Goal: Task Accomplishment & Management: Manage account settings

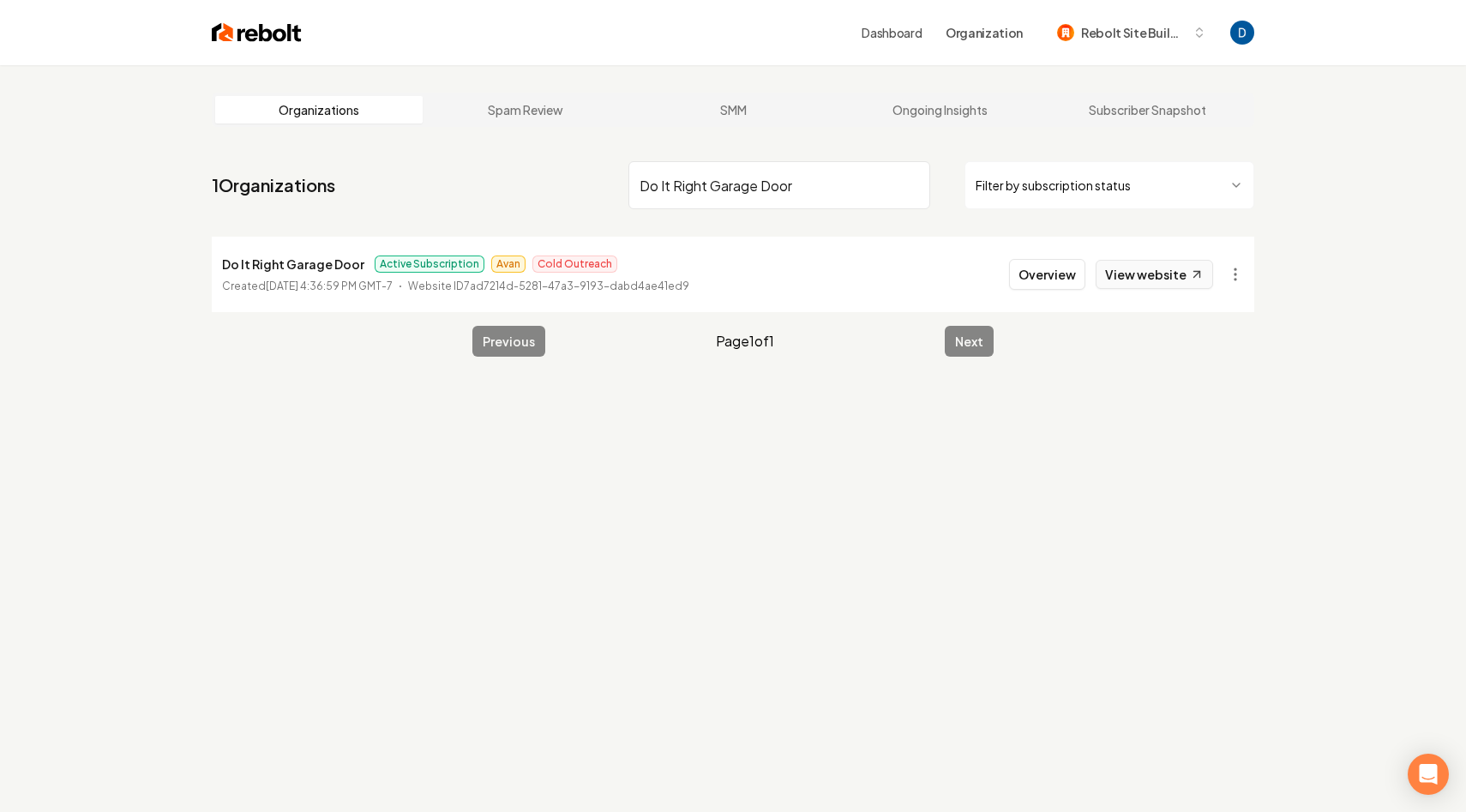
type input "Do It Right Garage Door"
click at [1156, 274] on link "View website" at bounding box center [1154, 274] width 118 height 29
click at [724, 186] on input "Do It Right Garage Door" at bounding box center [779, 184] width 302 height 48
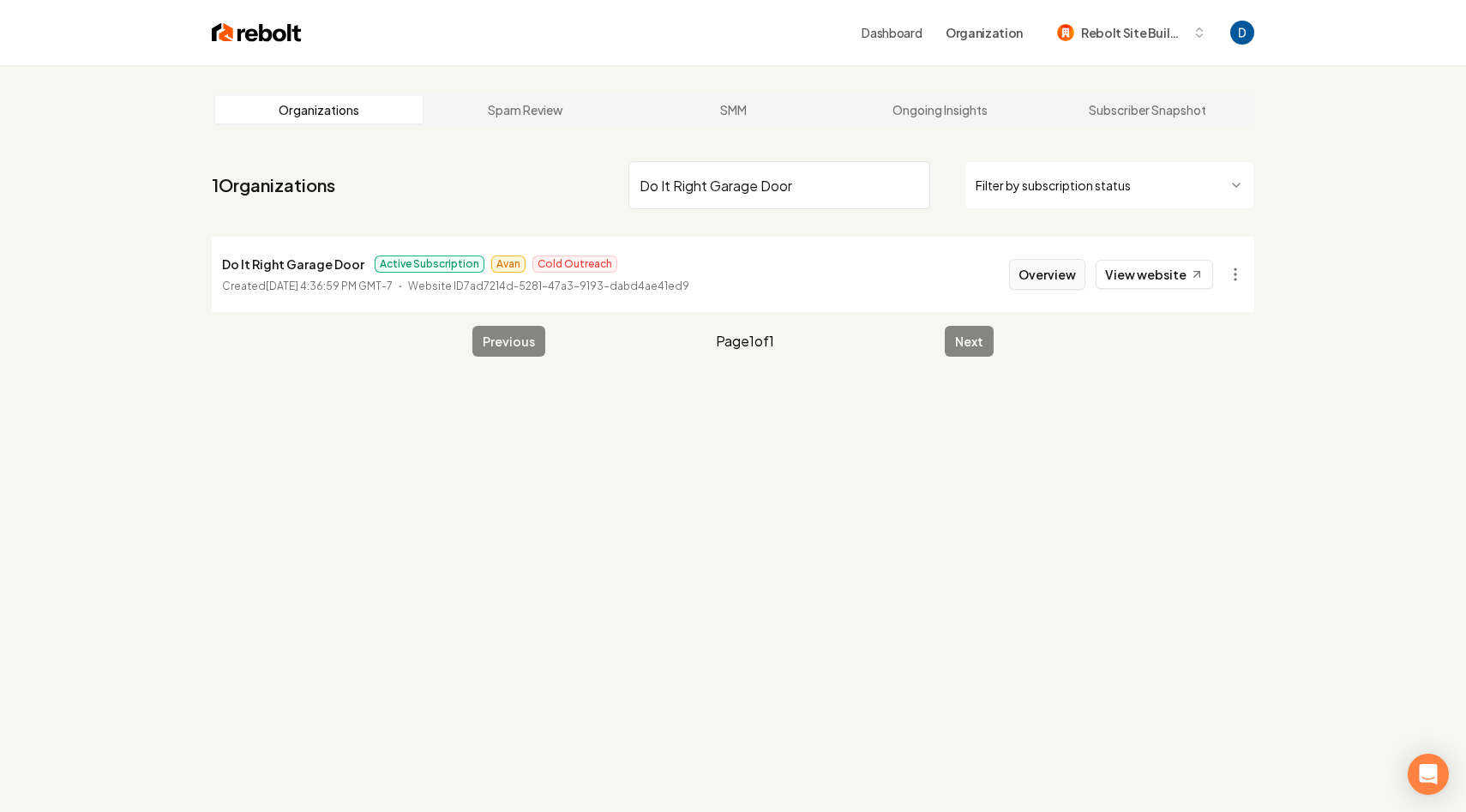
click at [1028, 276] on button "Overview" at bounding box center [1046, 274] width 76 height 31
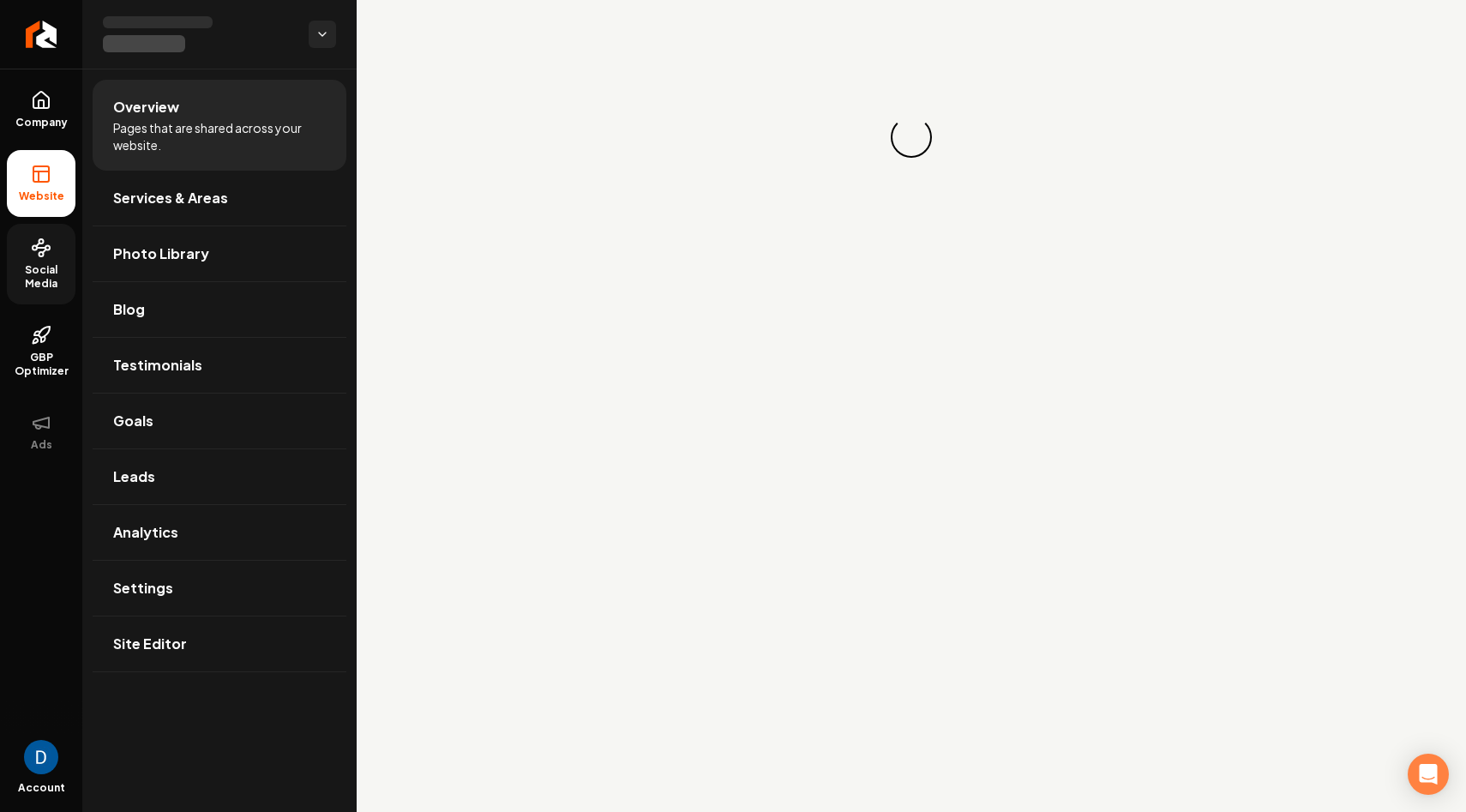
click at [46, 292] on link "Social Media" at bounding box center [40, 264] width 69 height 81
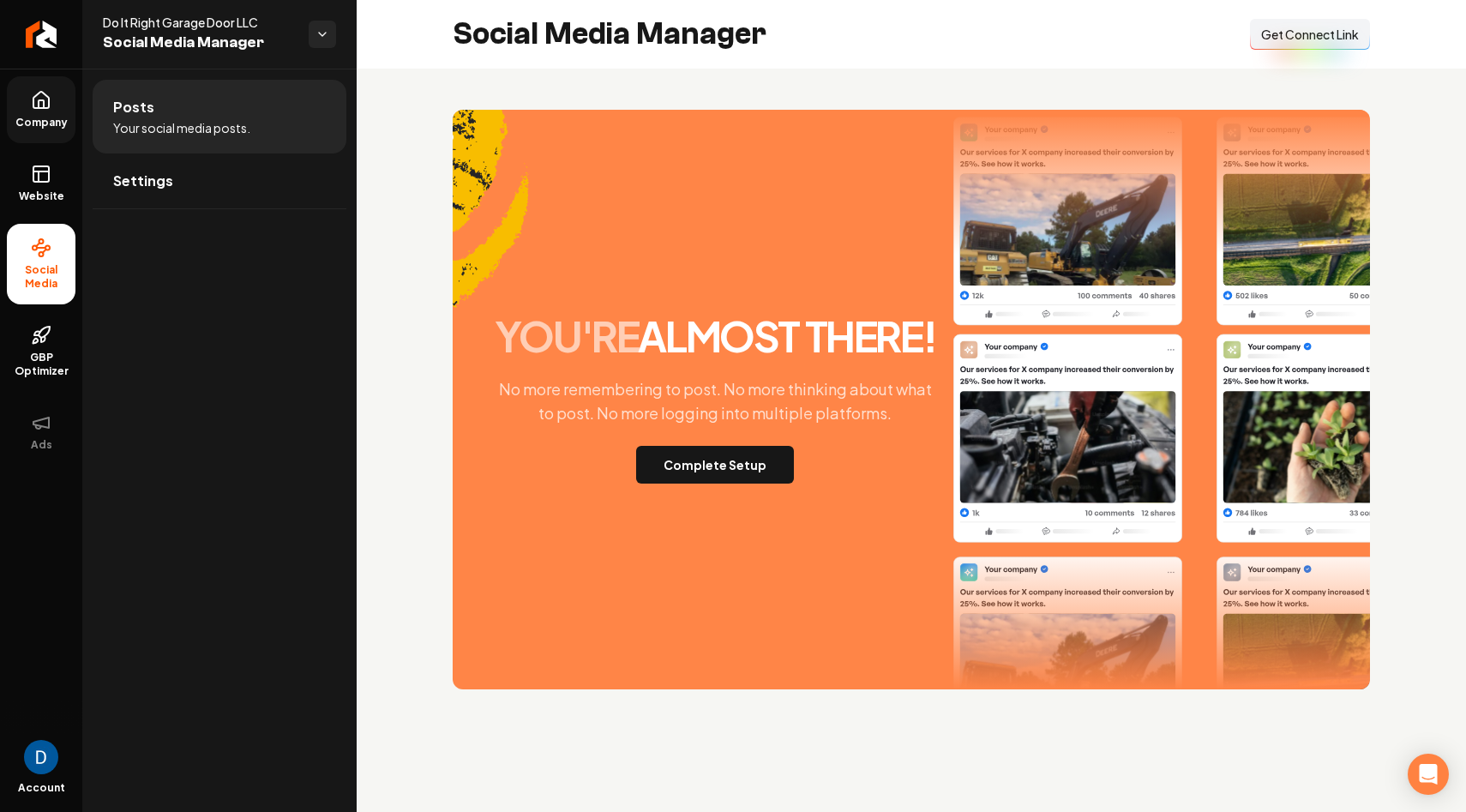
click at [31, 116] on span "Company" at bounding box center [41, 122] width 66 height 14
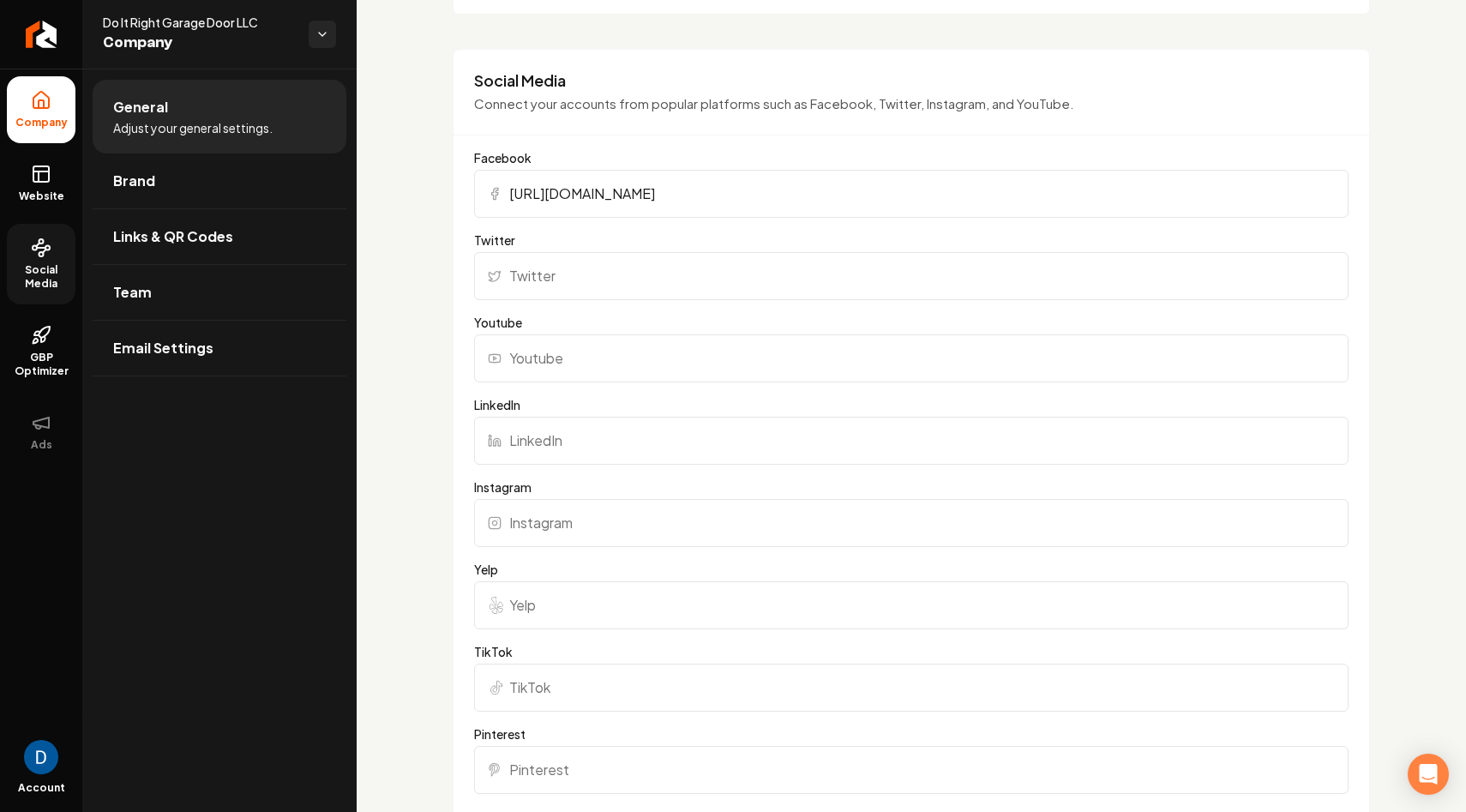
scroll to position [1633, 0]
click at [498, 78] on h3 "Social Media" at bounding box center [911, 80] width 874 height 21
click at [622, 270] on input "Twitter" at bounding box center [911, 275] width 874 height 48
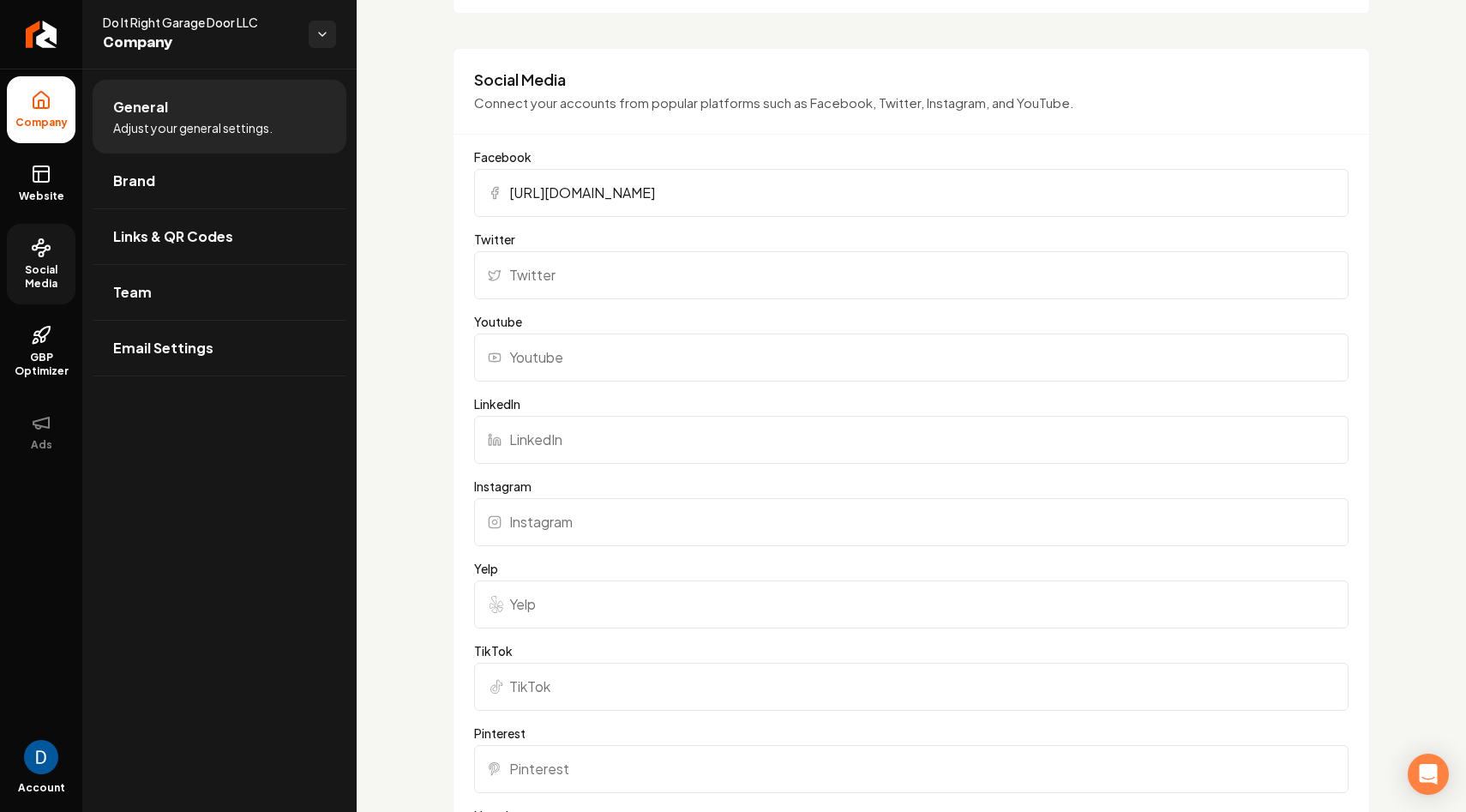
drag, startPoint x: 850, startPoint y: 202, endPoint x: 530, endPoint y: 171, distance: 321.5
click at [530, 171] on input "https://www.facebook.com/doitrightgaragedoor" at bounding box center [911, 193] width 874 height 48
click at [403, 208] on div "Basics The more information you provide, the better your site will turn out sin…" at bounding box center [911, 183] width 1109 height 3496
click at [57, 251] on link "Social Media" at bounding box center [40, 264] width 69 height 81
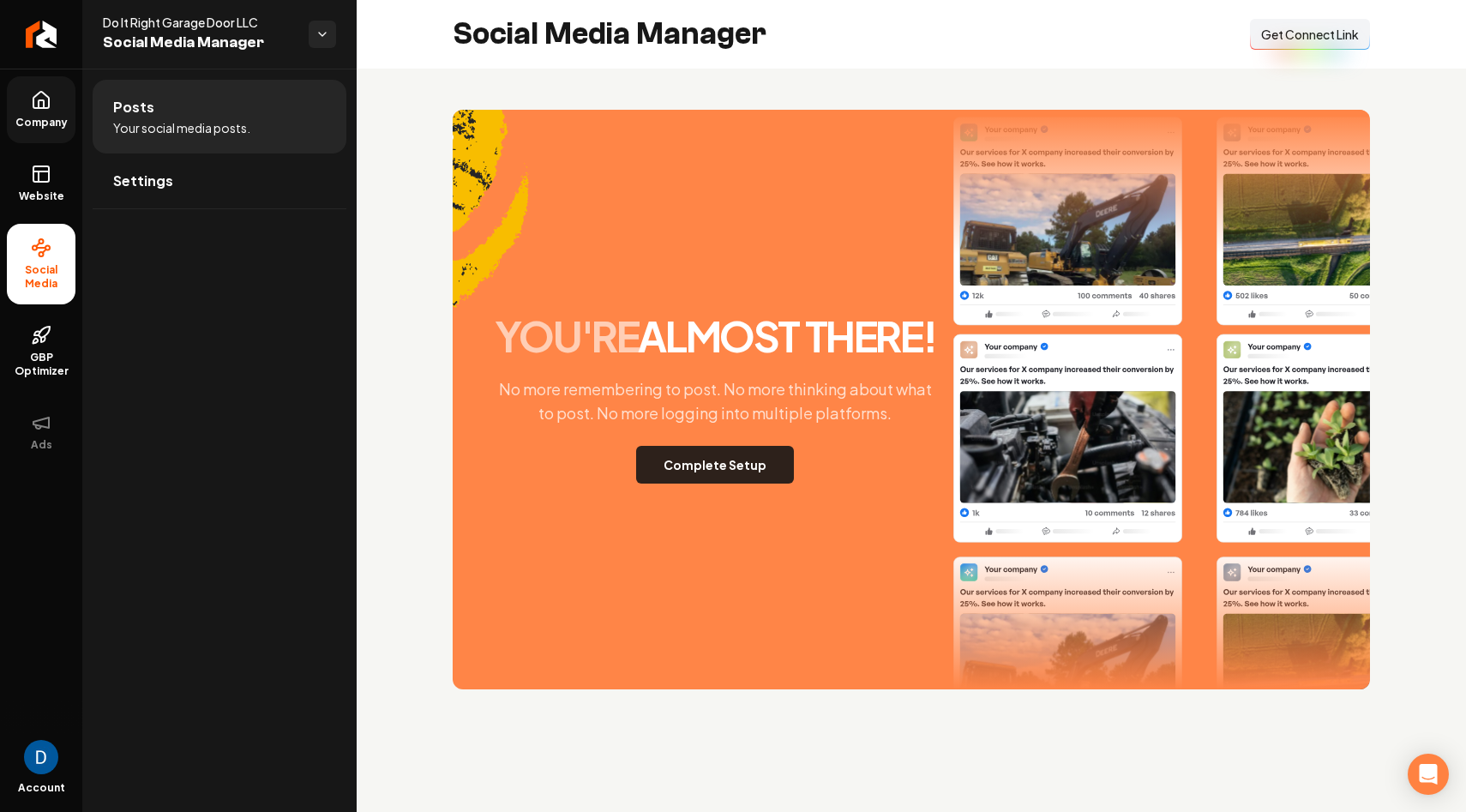
click at [719, 477] on button "Complete Setup" at bounding box center [715, 465] width 158 height 38
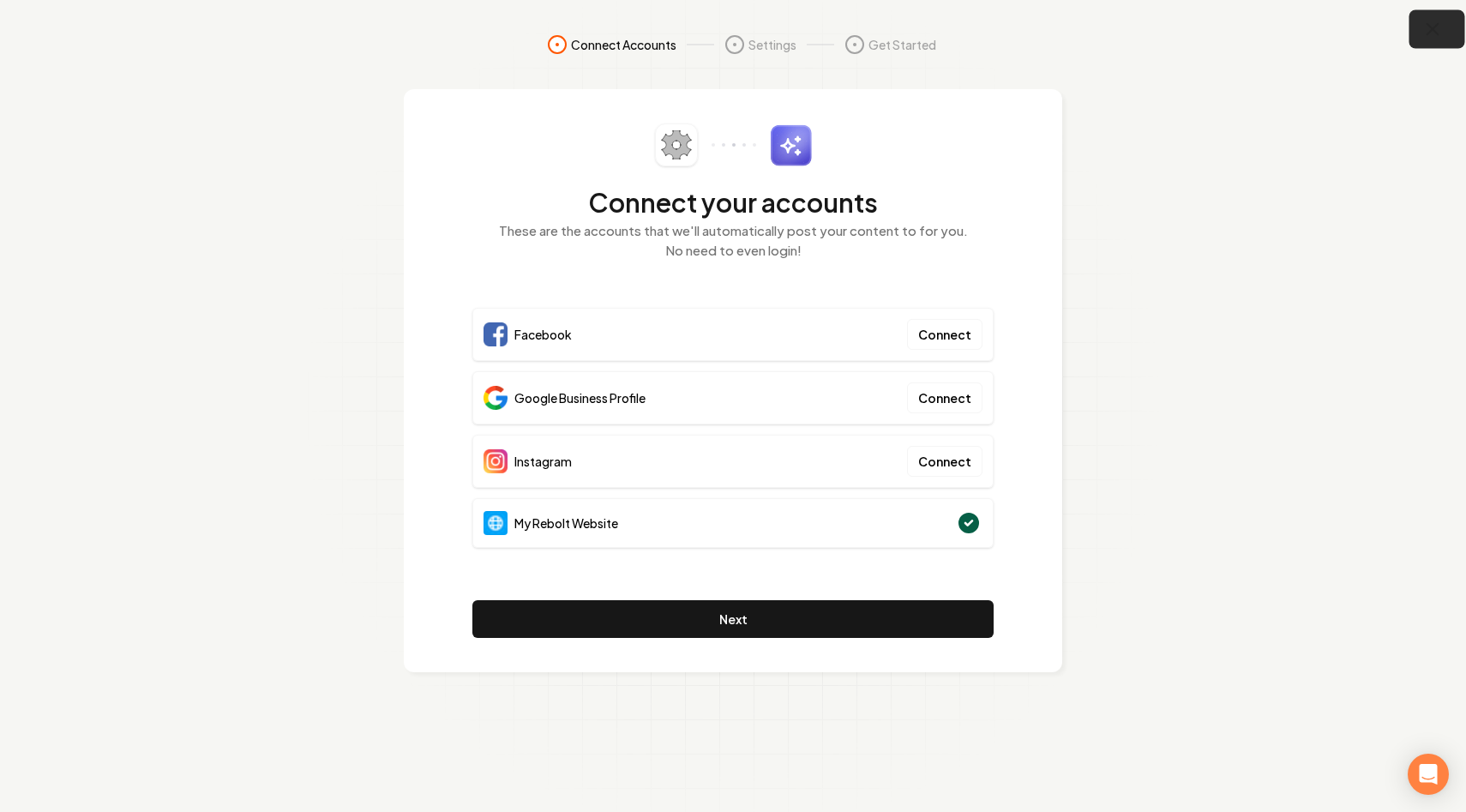
click at [1437, 28] on icon "button" at bounding box center [1433, 29] width 22 height 22
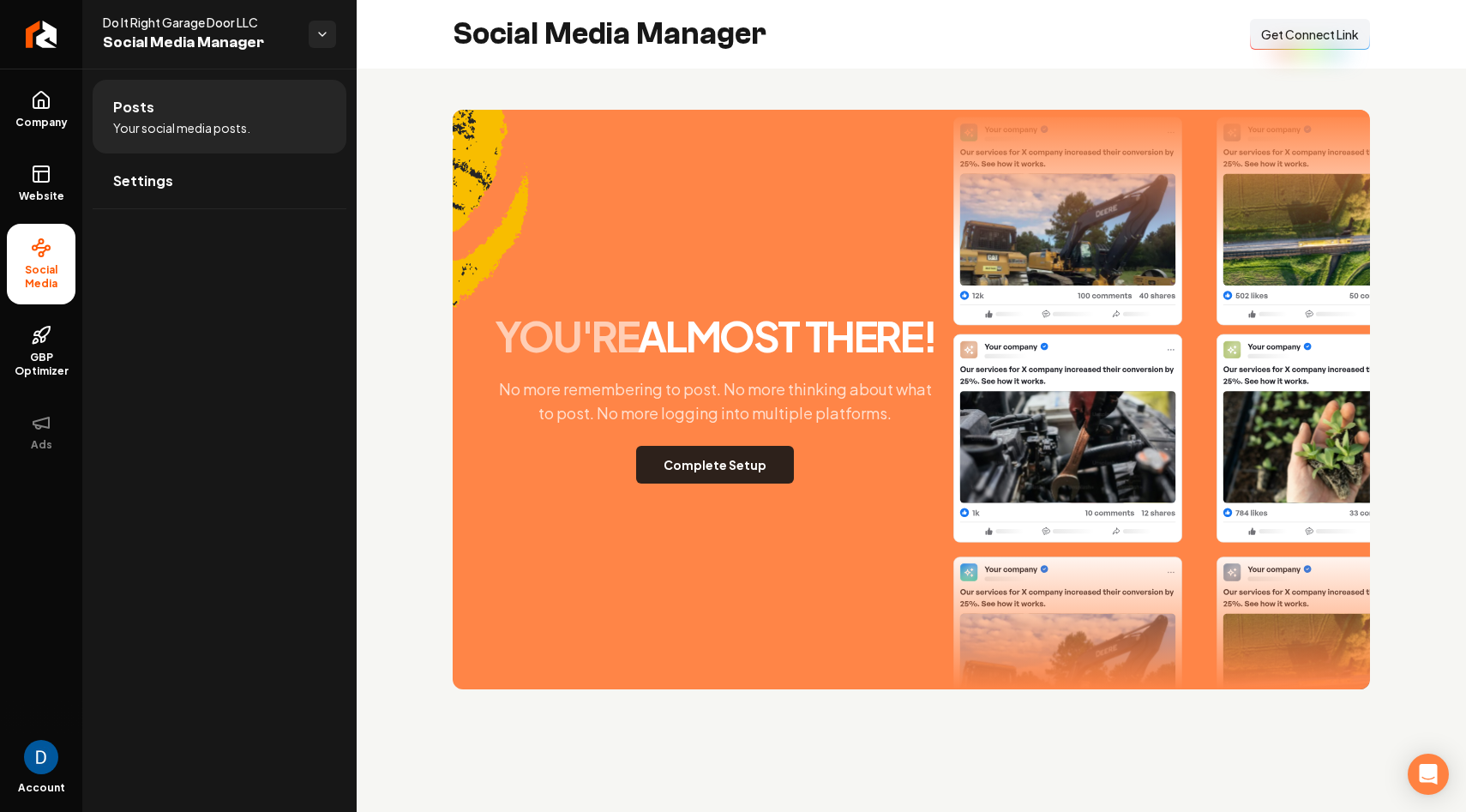
click at [708, 466] on button "Complete Setup" at bounding box center [715, 465] width 158 height 38
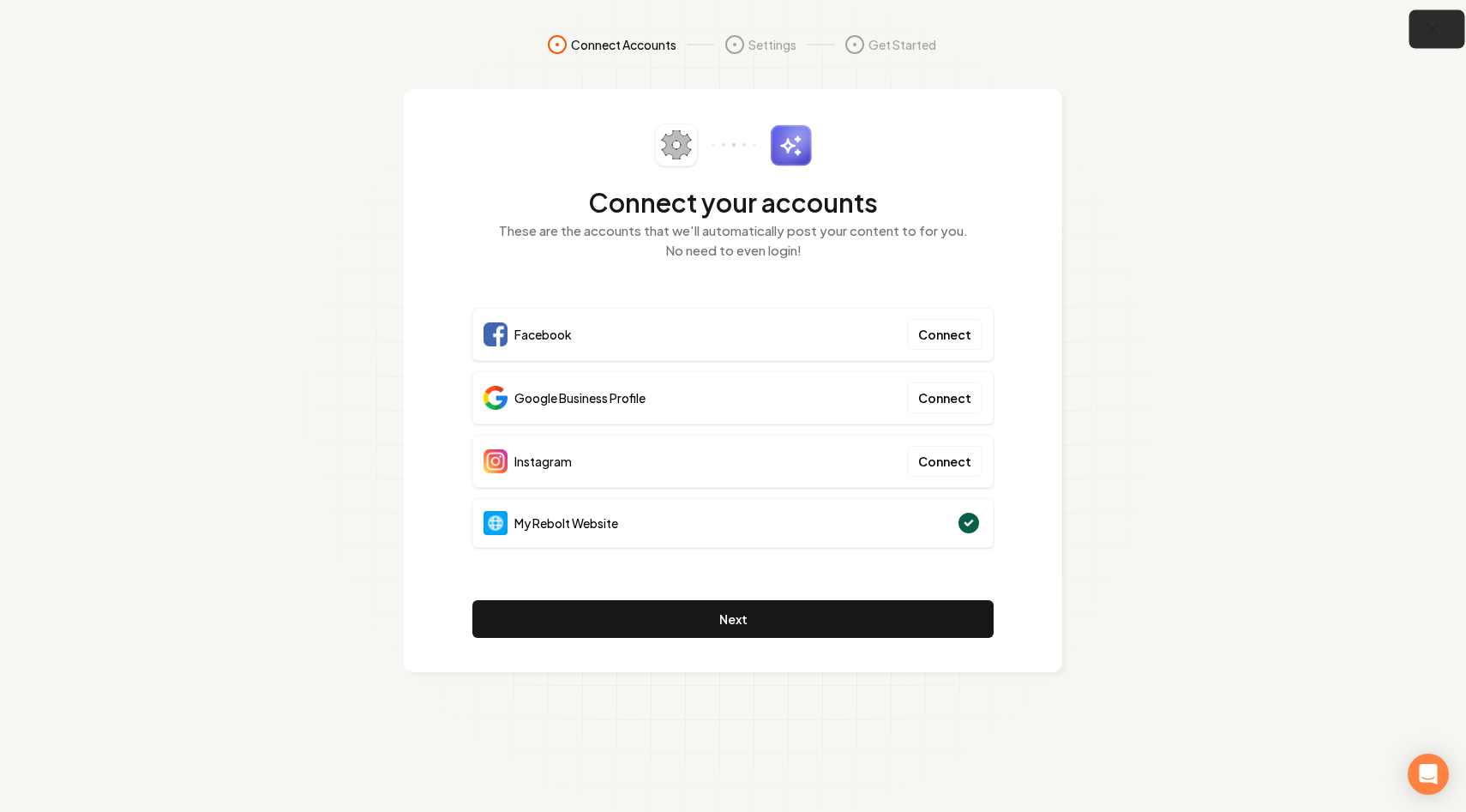
click at [1428, 33] on icon "button" at bounding box center [1433, 30] width 11 height 11
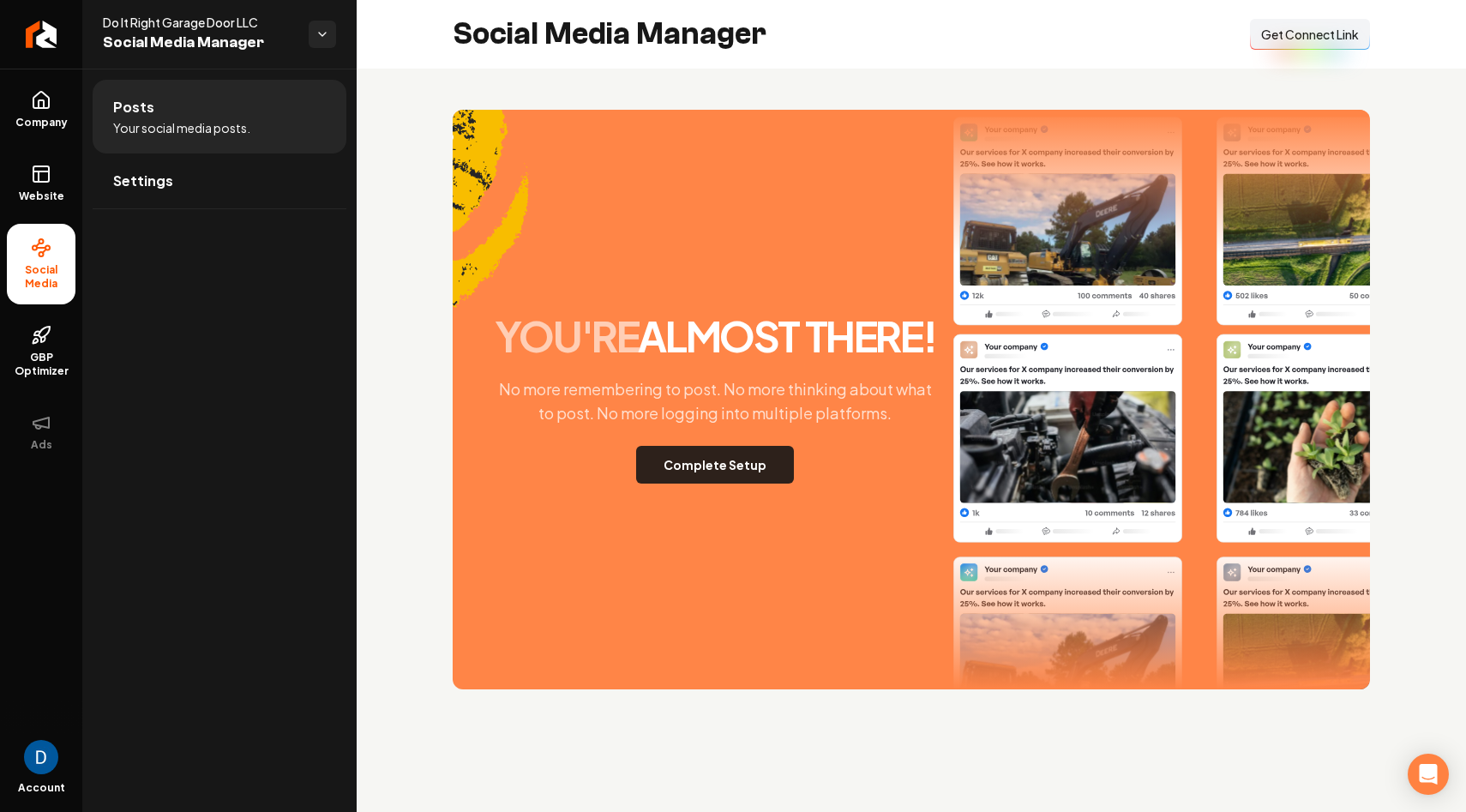
click at [691, 469] on button "Complete Setup" at bounding box center [715, 465] width 158 height 38
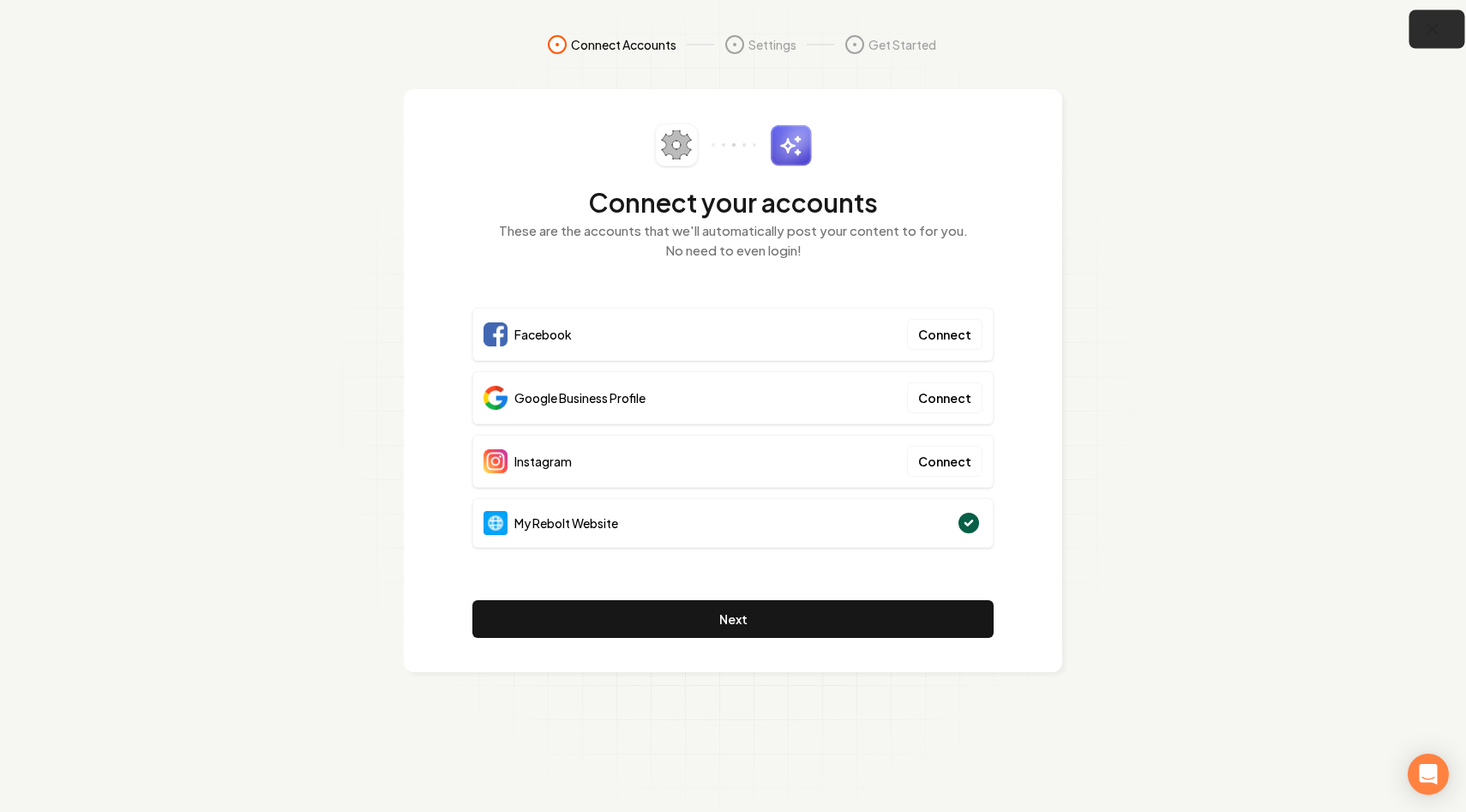
click at [1427, 34] on icon "button" at bounding box center [1433, 30] width 11 height 11
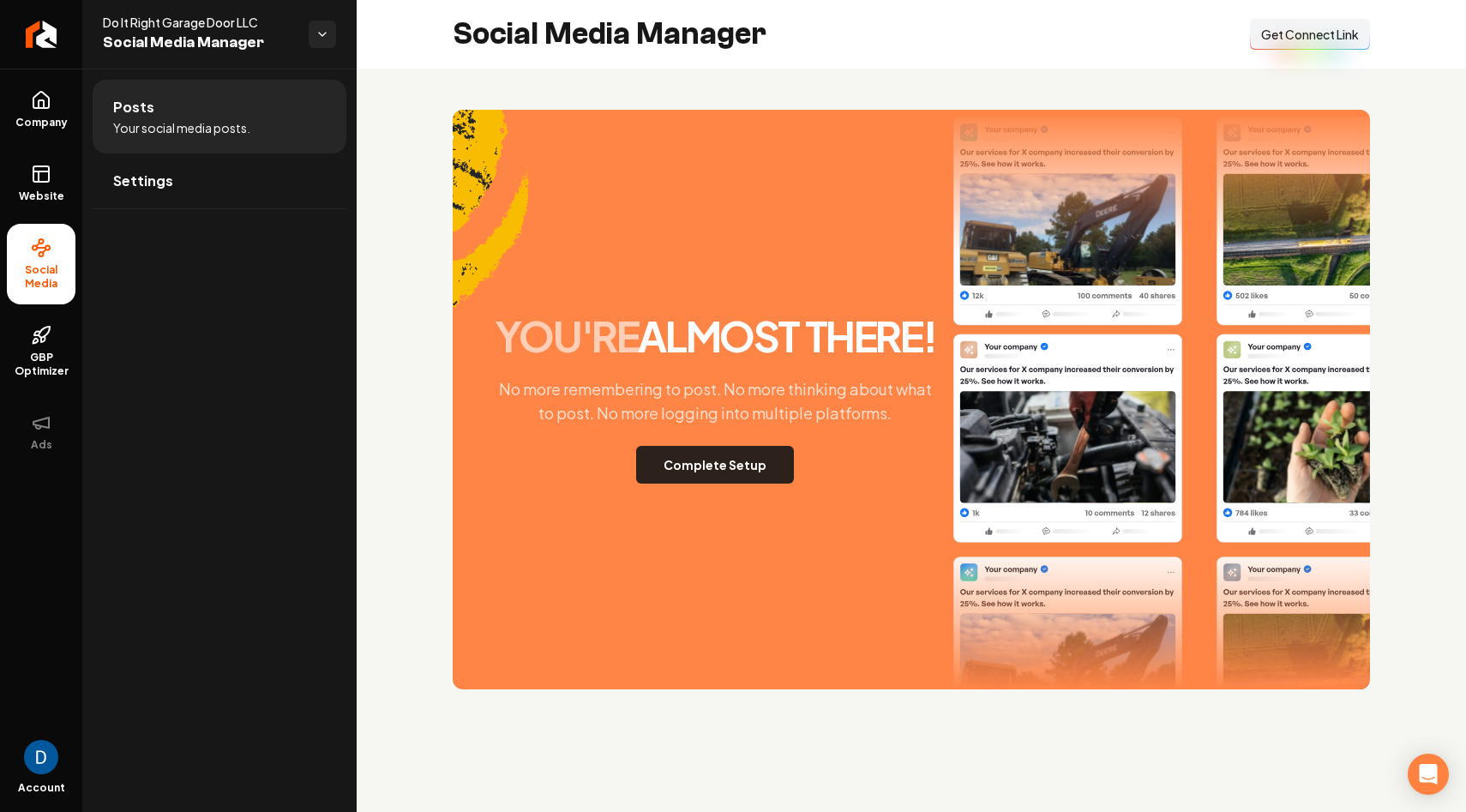
click at [686, 462] on button "Complete Setup" at bounding box center [715, 465] width 158 height 38
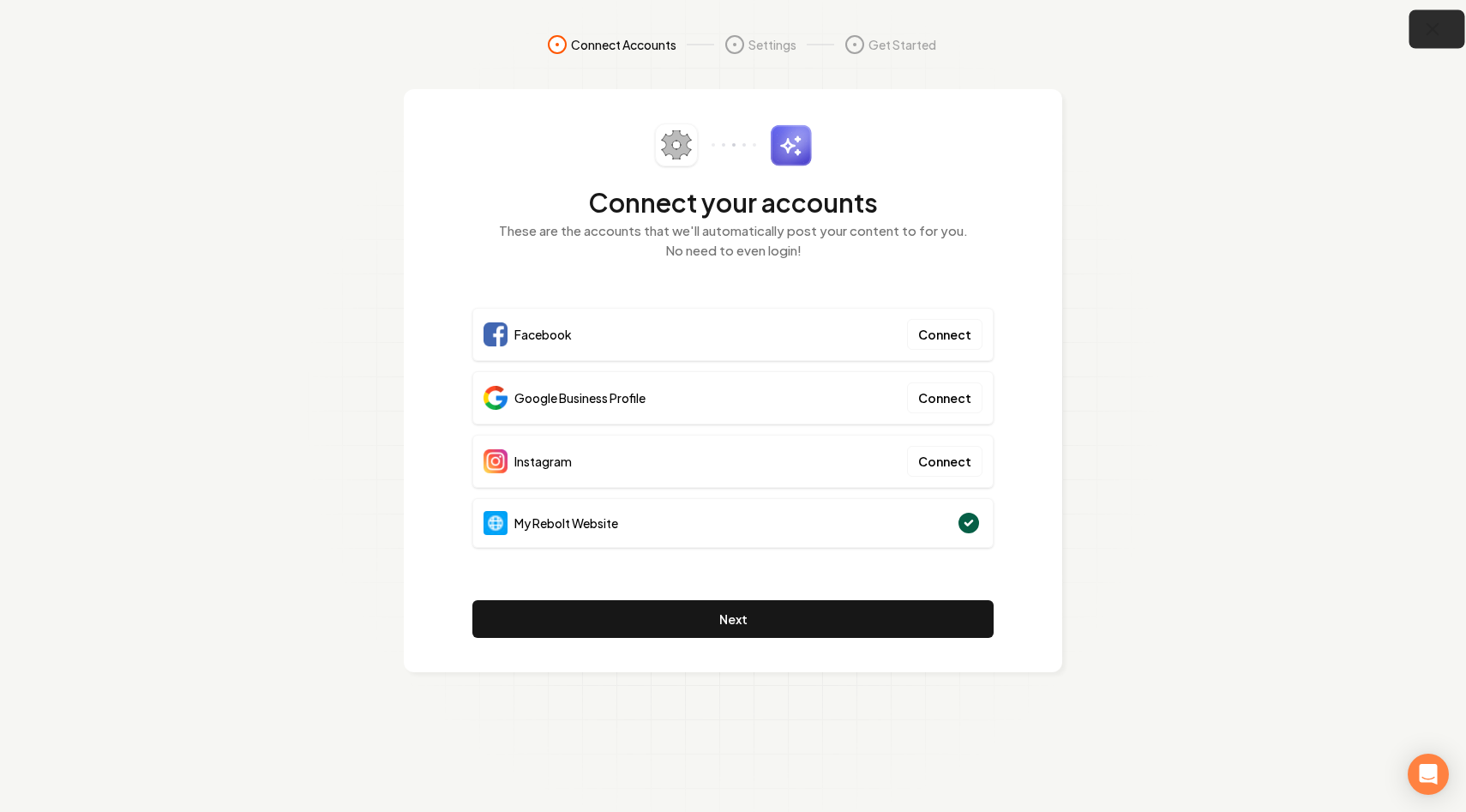
click at [1437, 29] on icon "button" at bounding box center [1433, 29] width 22 height 22
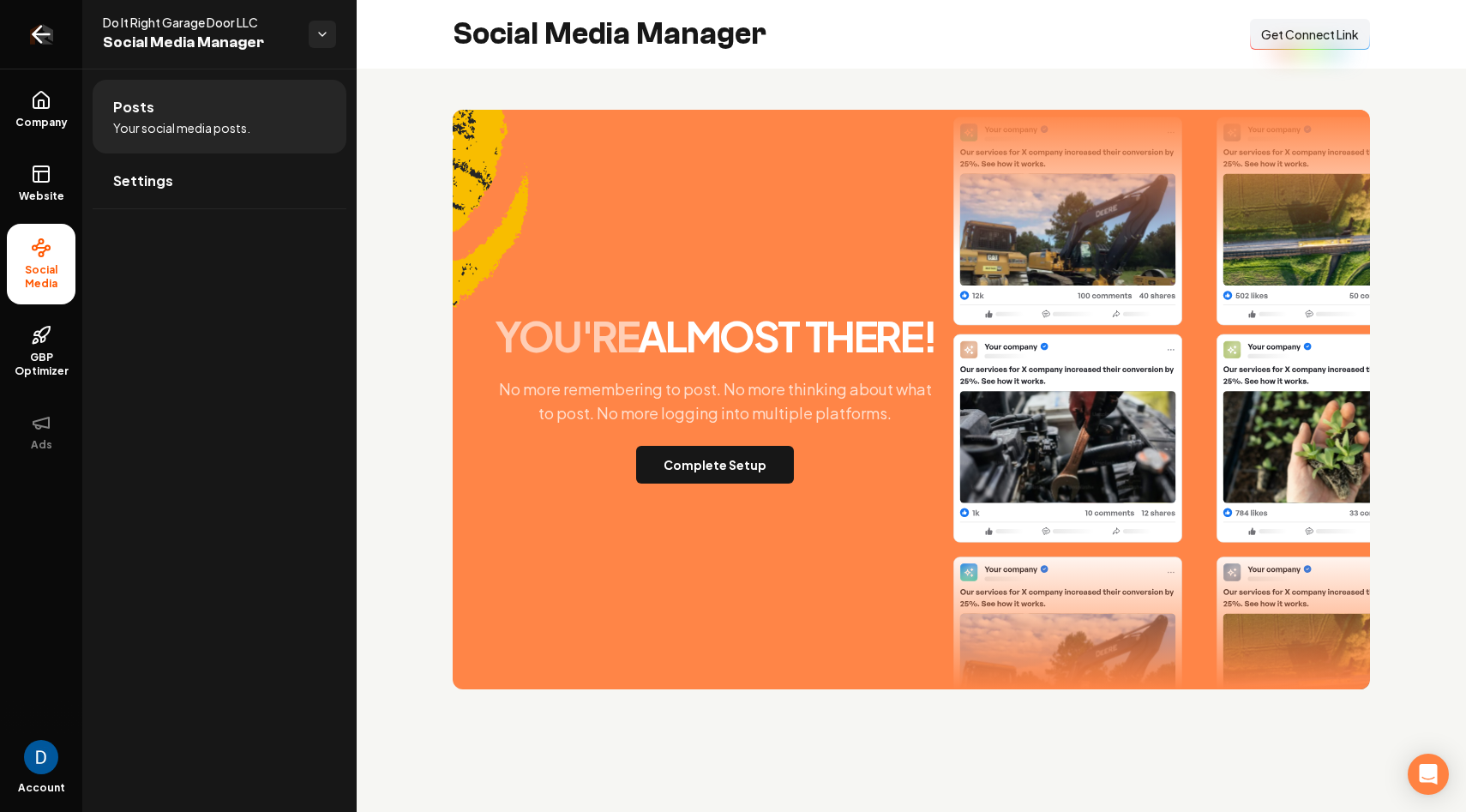
click at [8, 30] on link "Return to dashboard" at bounding box center [40, 34] width 82 height 69
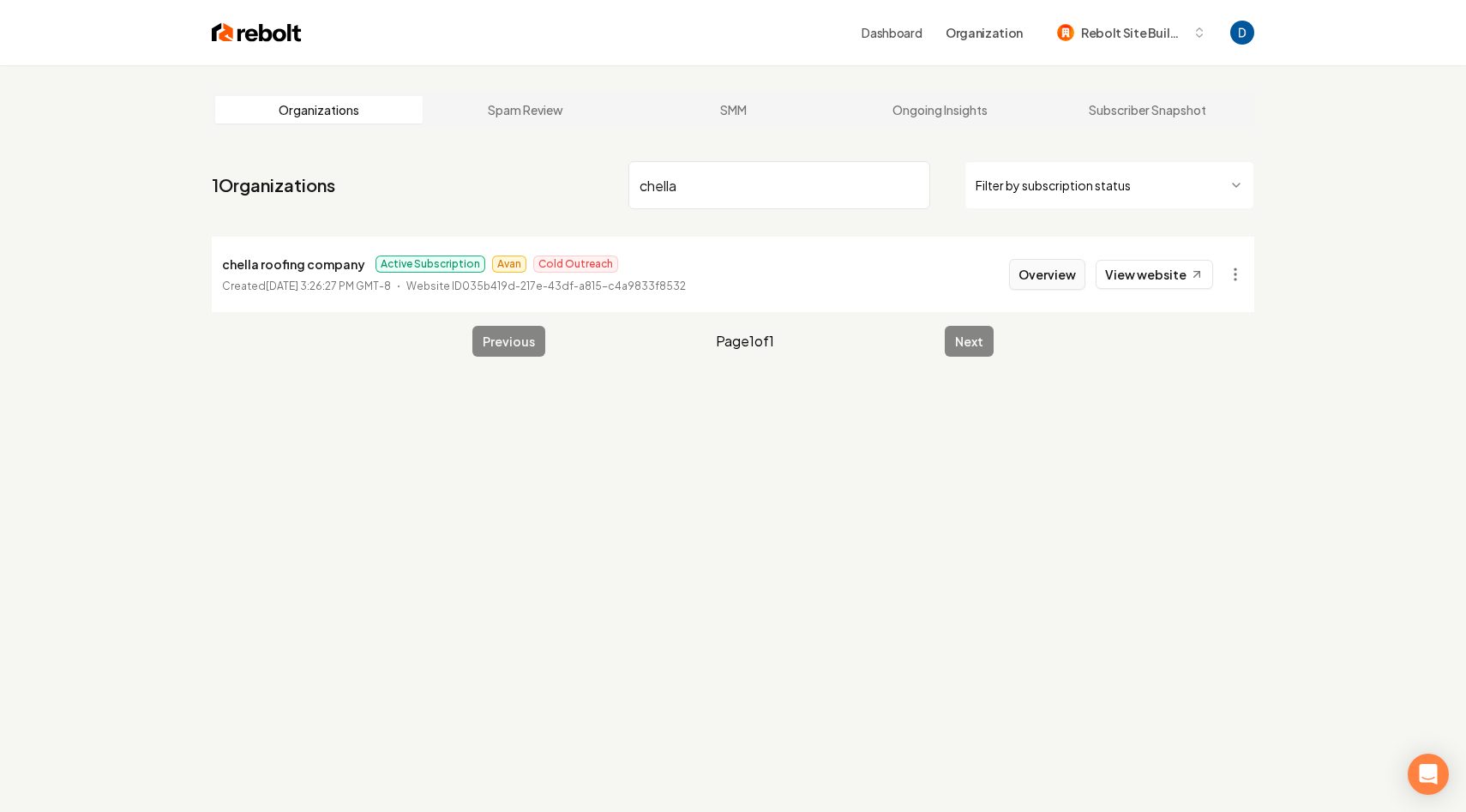
type input "chella"
click at [1051, 279] on button "Overview" at bounding box center [1046, 274] width 76 height 31
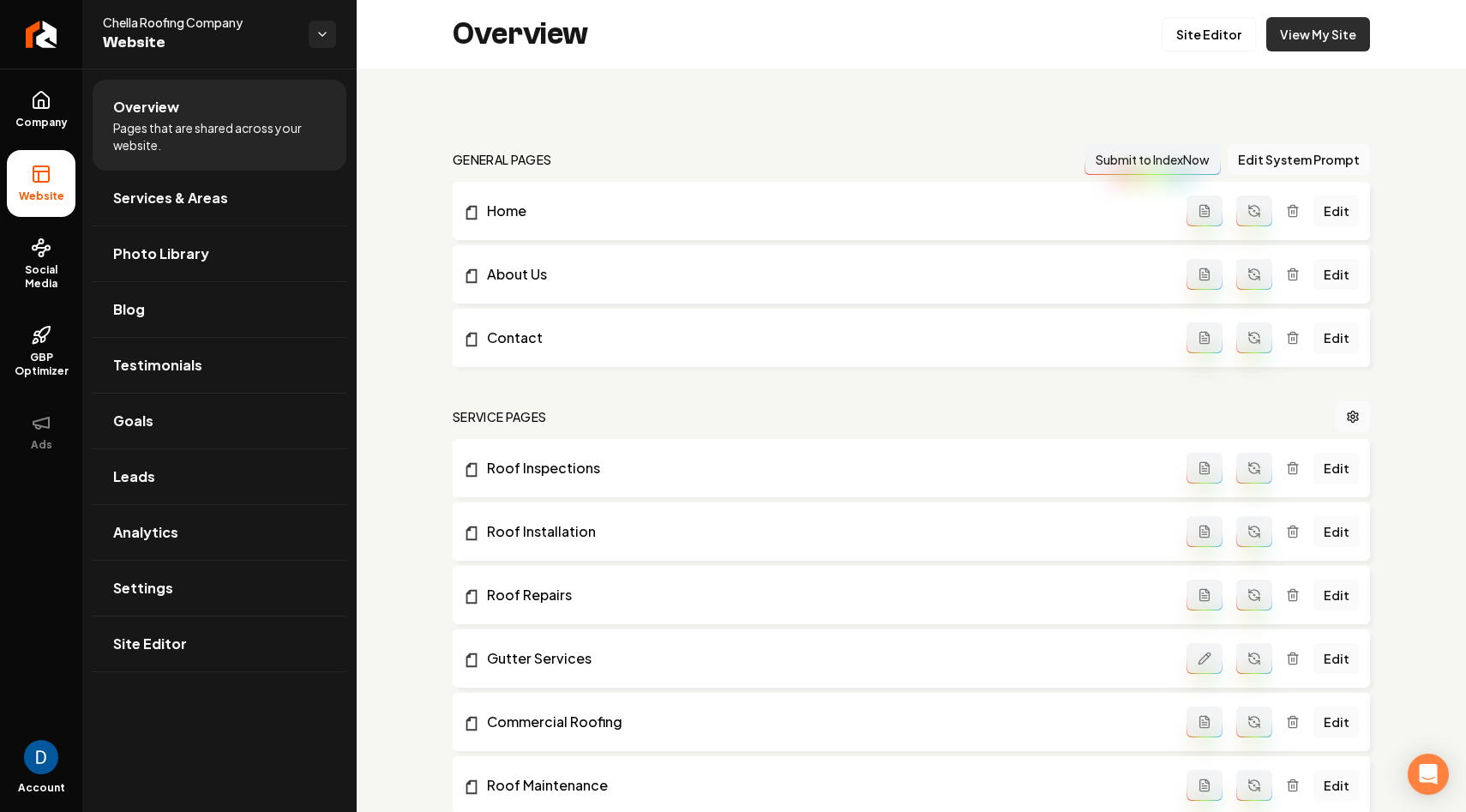
click at [1336, 21] on link "View My Site" at bounding box center [1318, 34] width 104 height 34
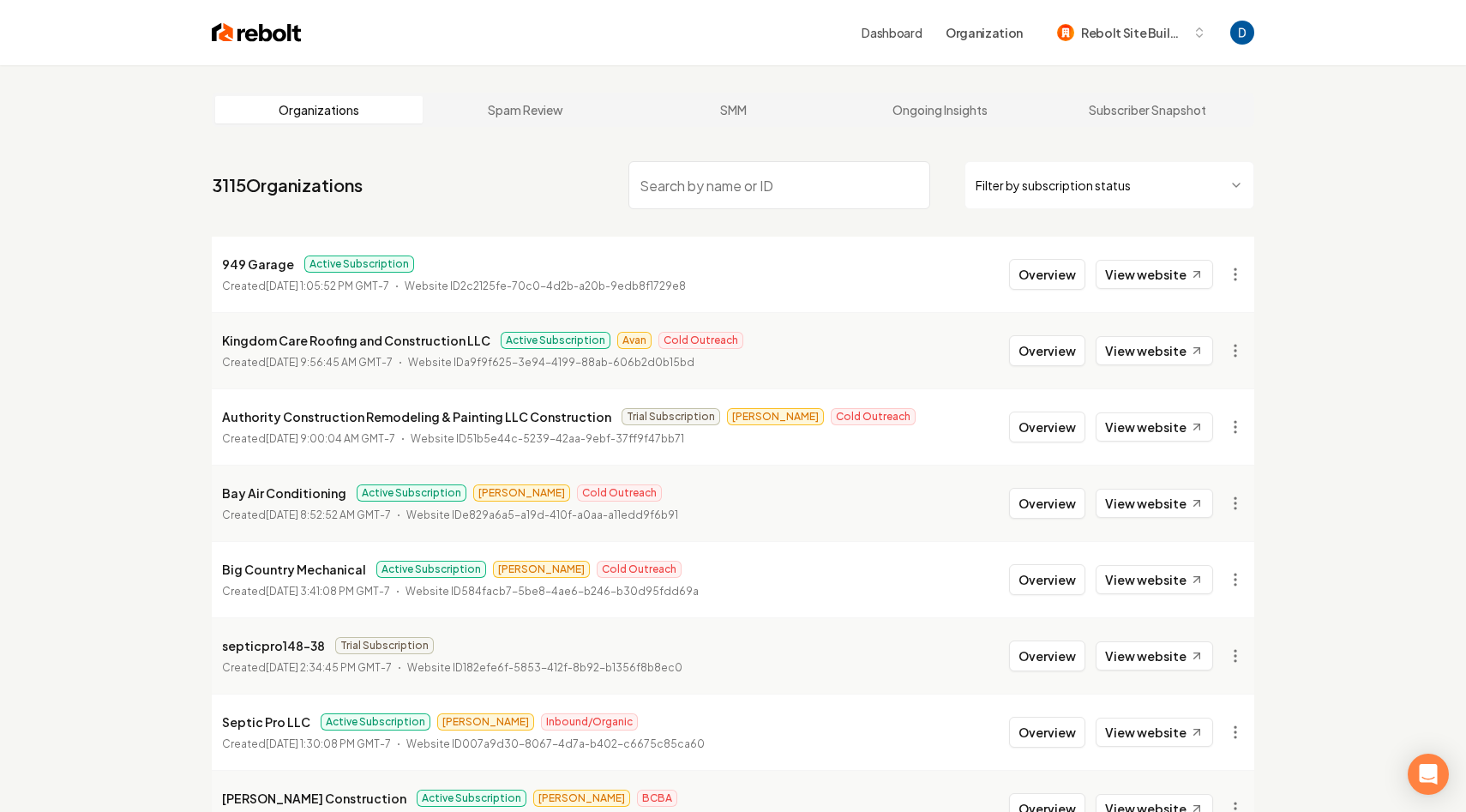
click at [691, 194] on input "search" at bounding box center [779, 184] width 302 height 48
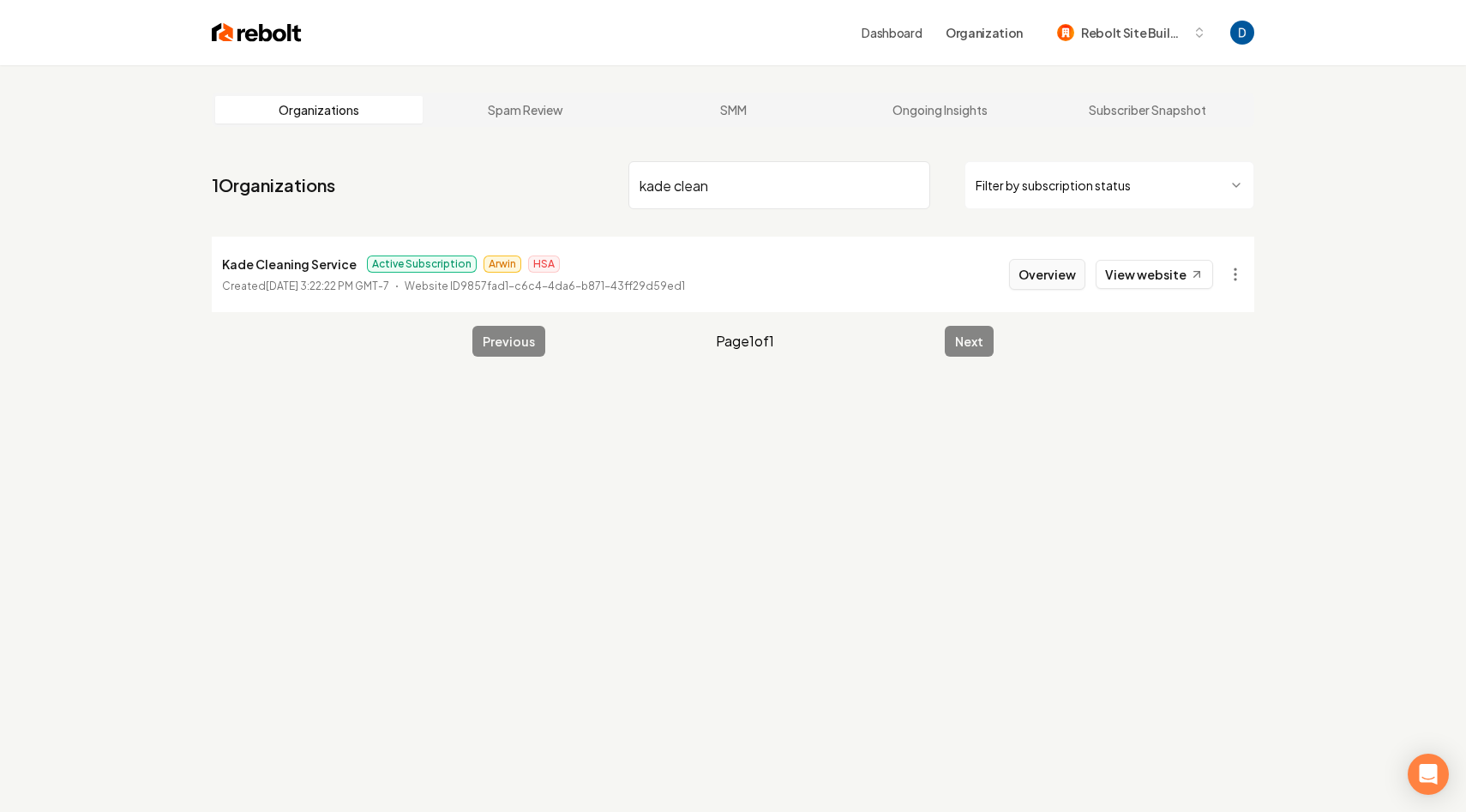
type input "kade clean"
click at [1057, 272] on button "Overview" at bounding box center [1046, 274] width 76 height 31
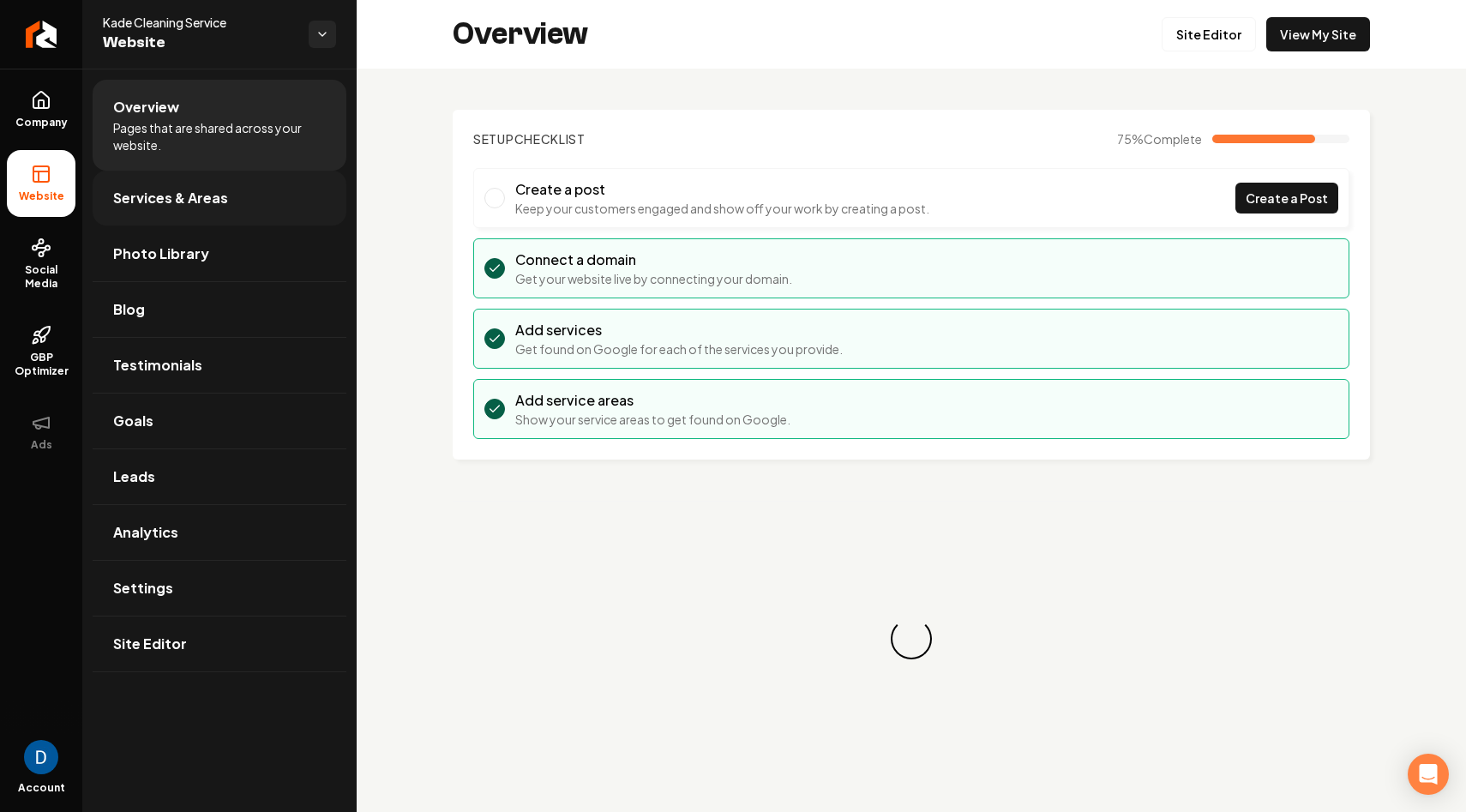
click at [186, 203] on span "Services & Areas" at bounding box center [170, 199] width 115 height 21
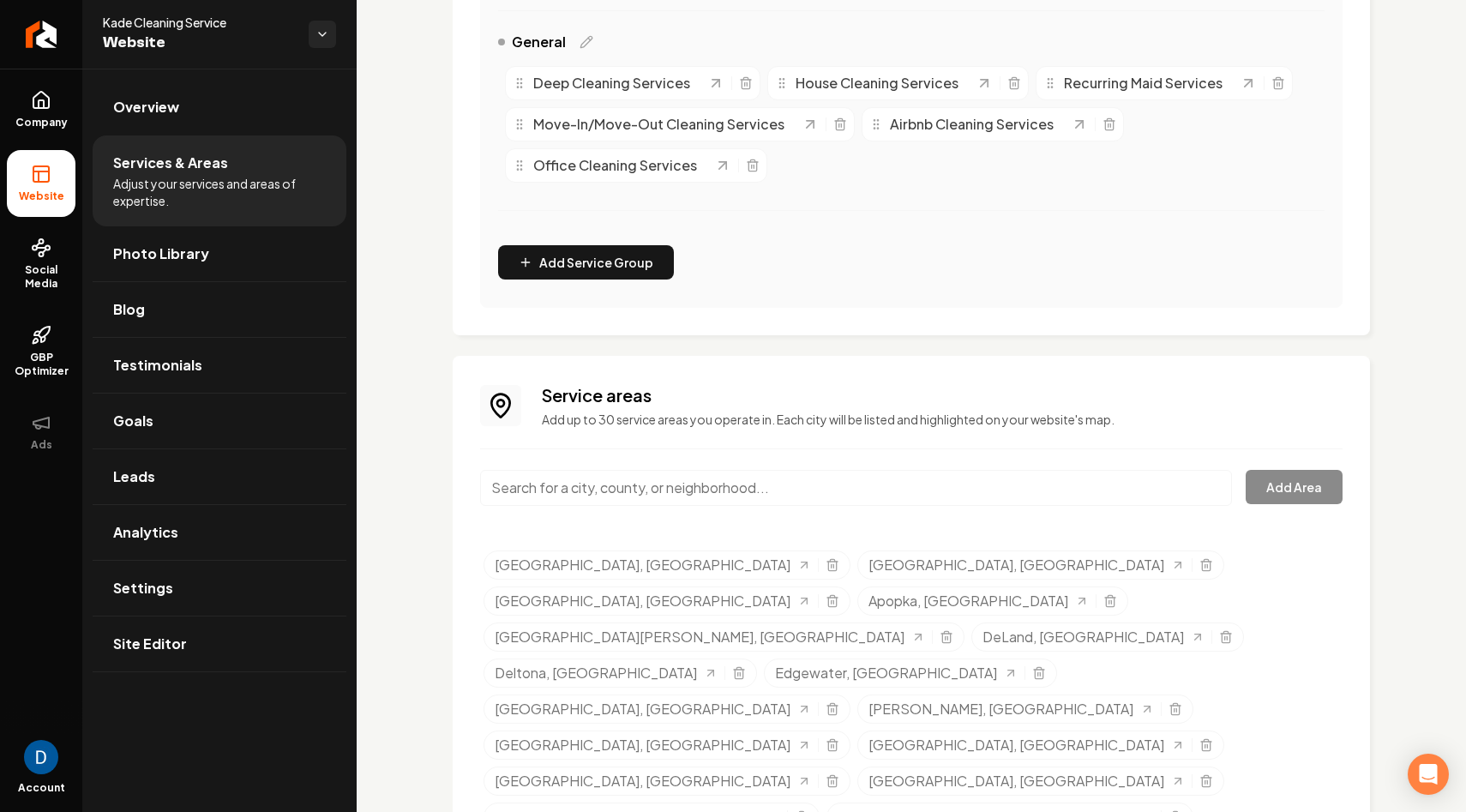
scroll to position [474, 0]
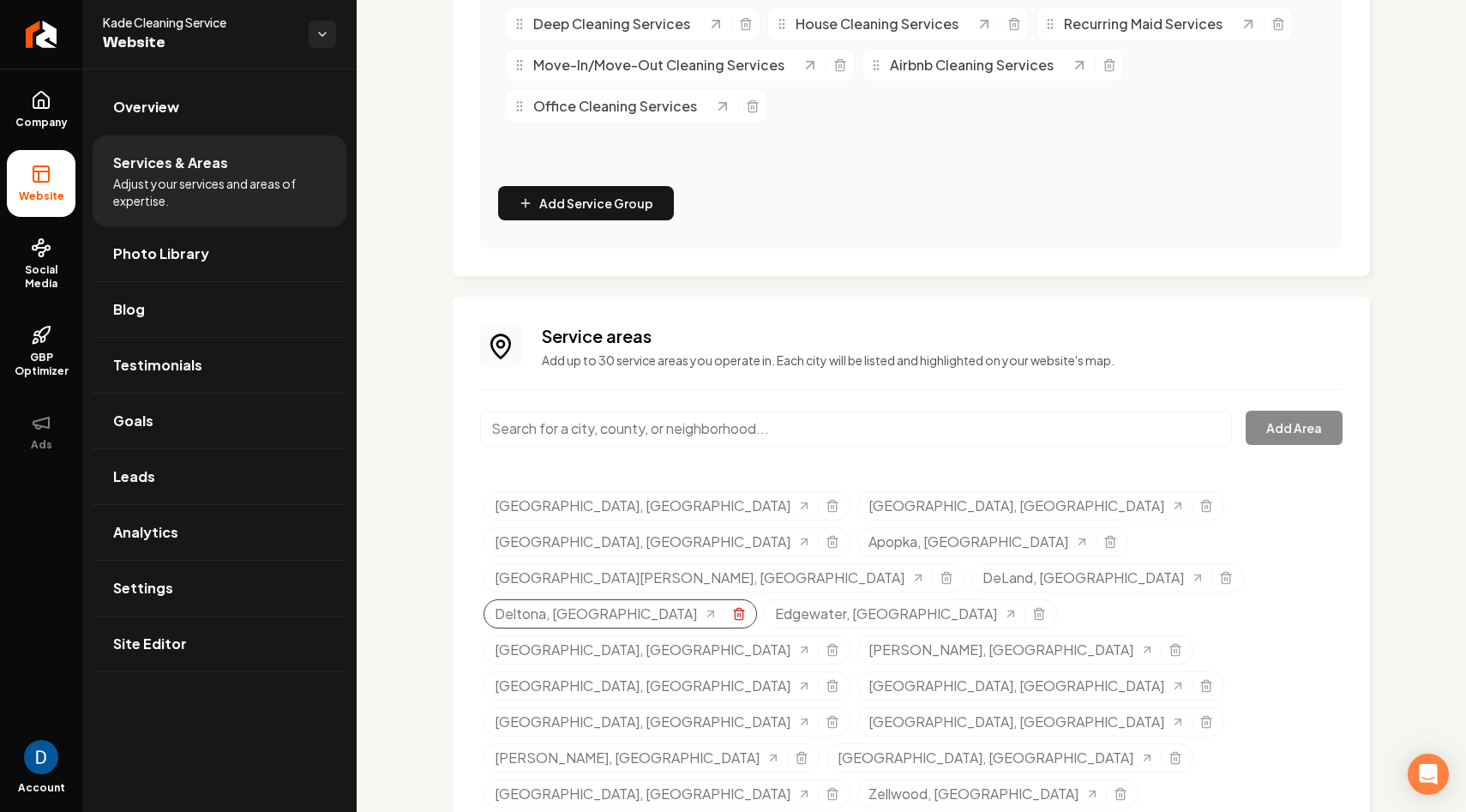
click at [746, 607] on icon "Selected tags" at bounding box center [739, 613] width 14 height 14
click at [1117, 535] on icon "Selected tags" at bounding box center [1110, 542] width 14 height 14
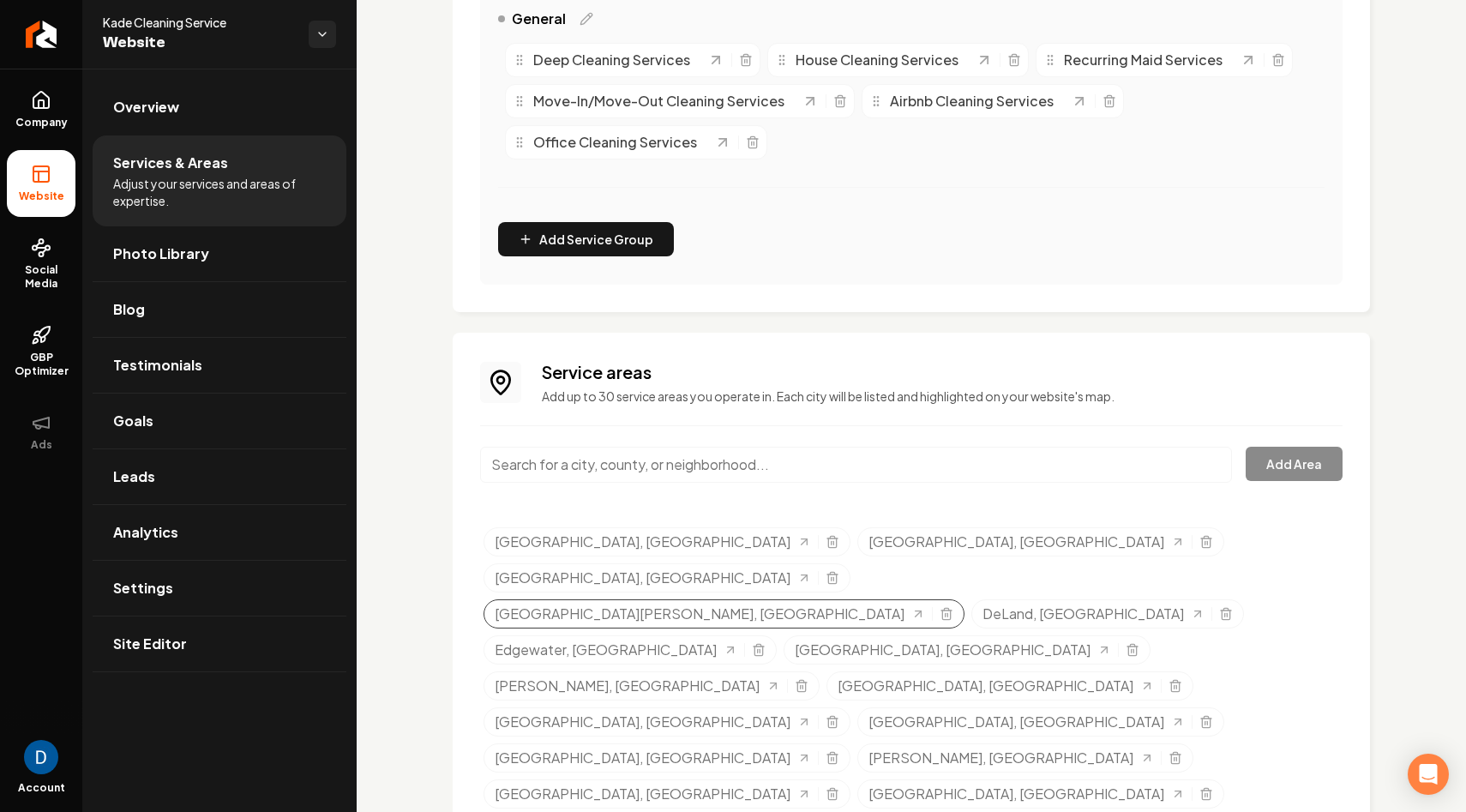
click at [964, 599] on div "[GEOGRAPHIC_DATA][PERSON_NAME], [GEOGRAPHIC_DATA]" at bounding box center [724, 613] width 481 height 29
click at [948, 613] on line "Selected tags" at bounding box center [948, 614] width 0 height 4
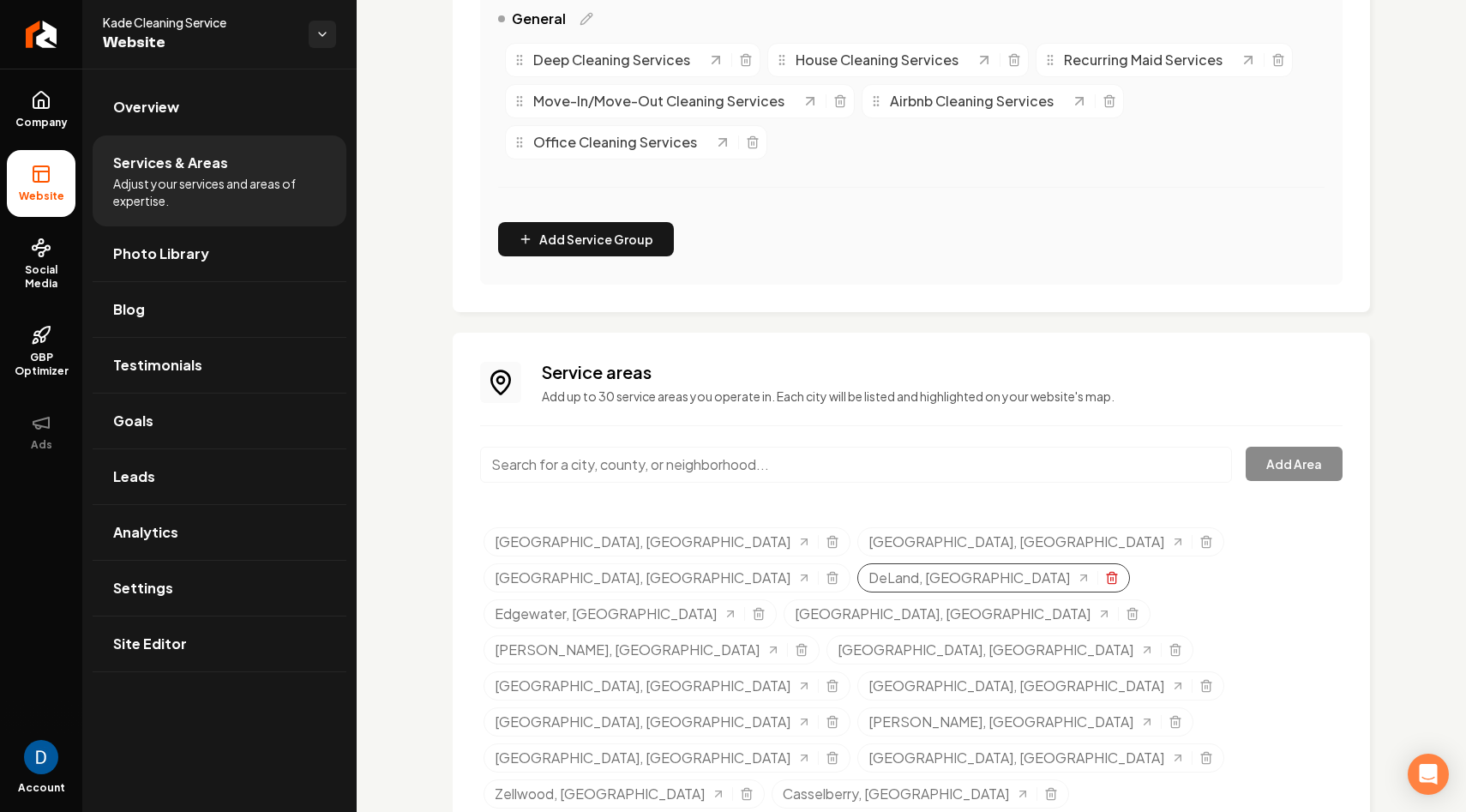
click at [1113, 577] on line "Selected tags" at bounding box center [1113, 579] width 0 height 4
click at [1132, 577] on line "Selected tags" at bounding box center [1132, 579] width 0 height 4
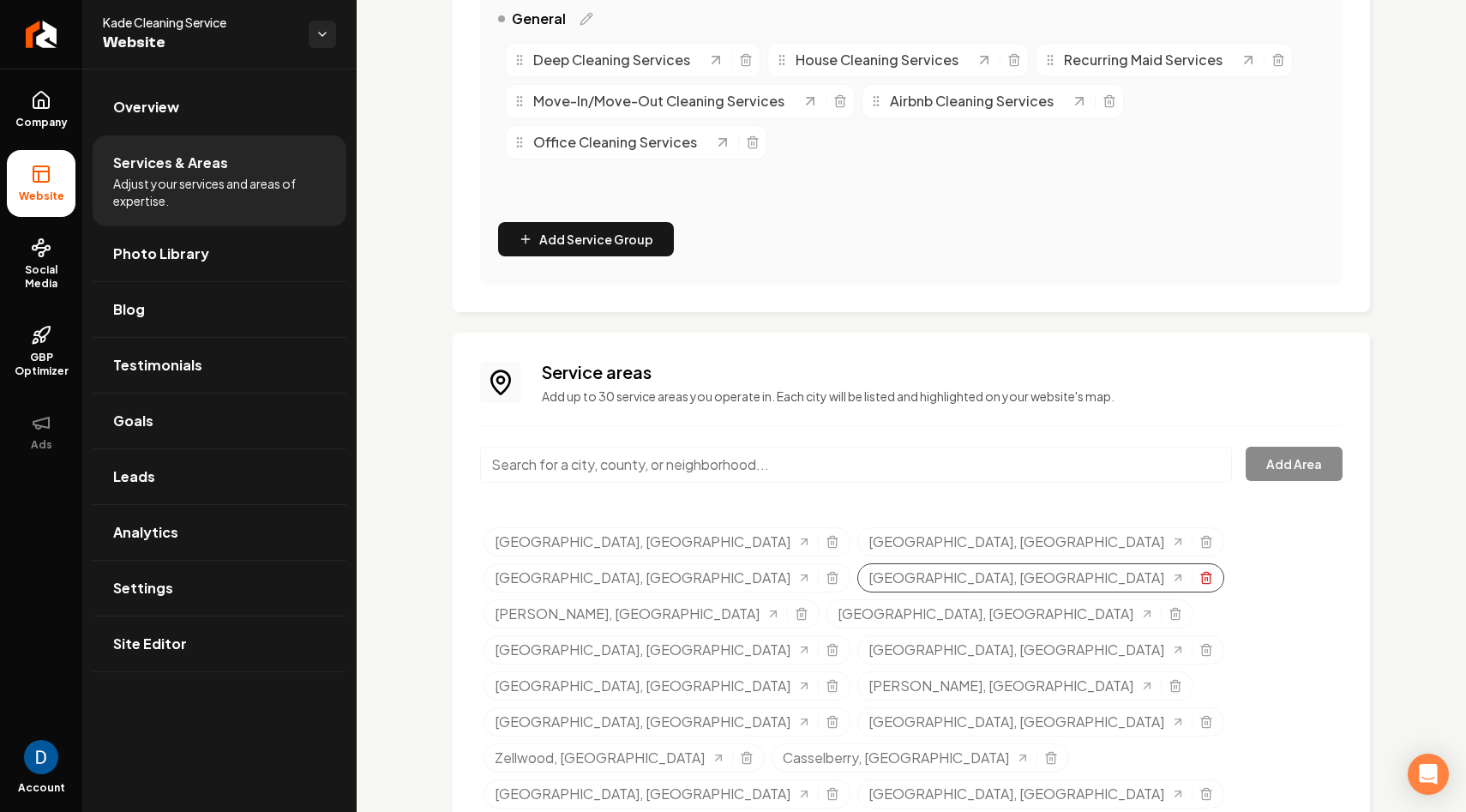
click at [1200, 571] on icon "Selected tags" at bounding box center [1206, 578] width 14 height 14
click at [1193, 564] on div "[PERSON_NAME], [GEOGRAPHIC_DATA]" at bounding box center [1025, 578] width 336 height 29
click at [1183, 571] on icon "Selected tags" at bounding box center [1175, 578] width 14 height 14
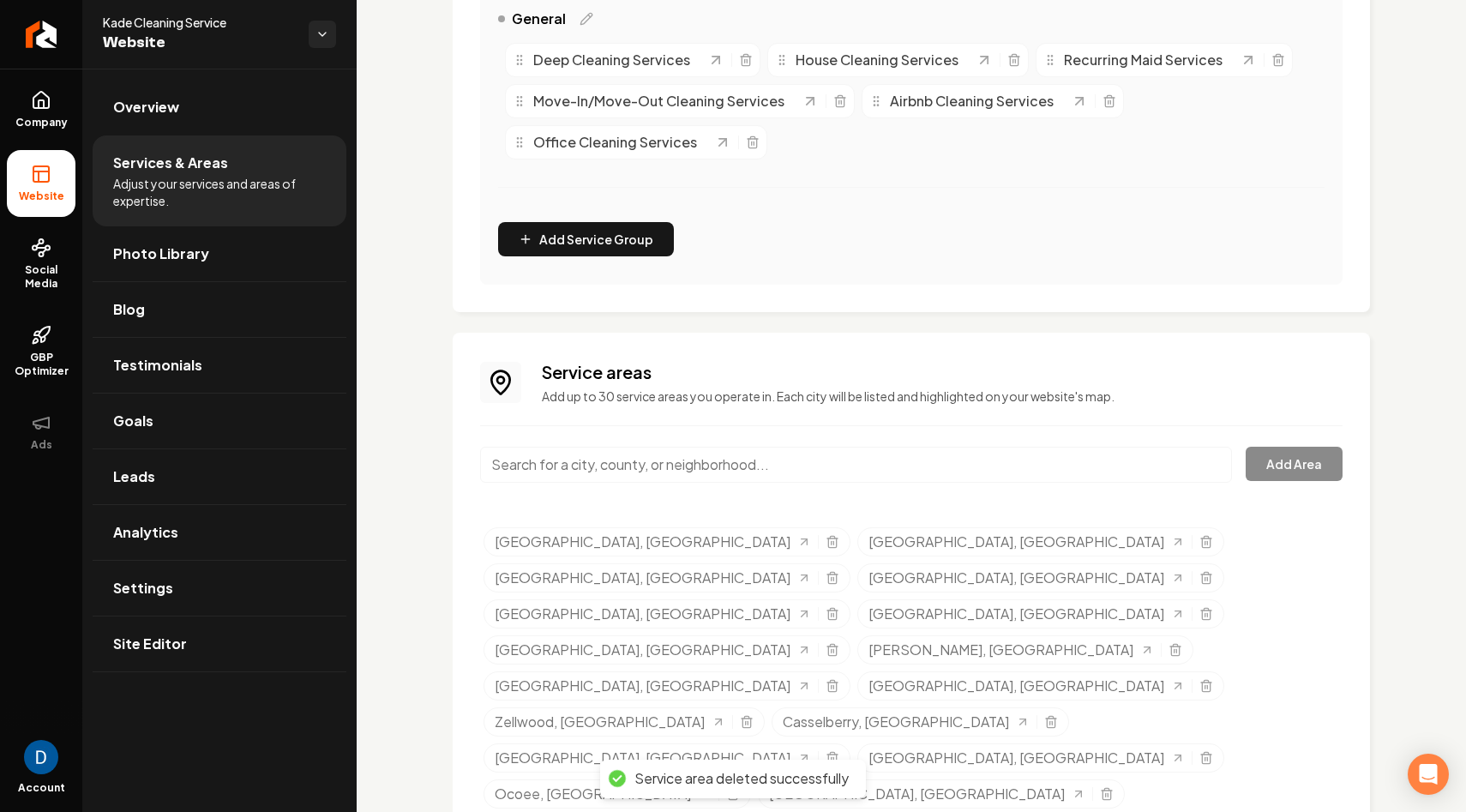
scroll to position [402, 0]
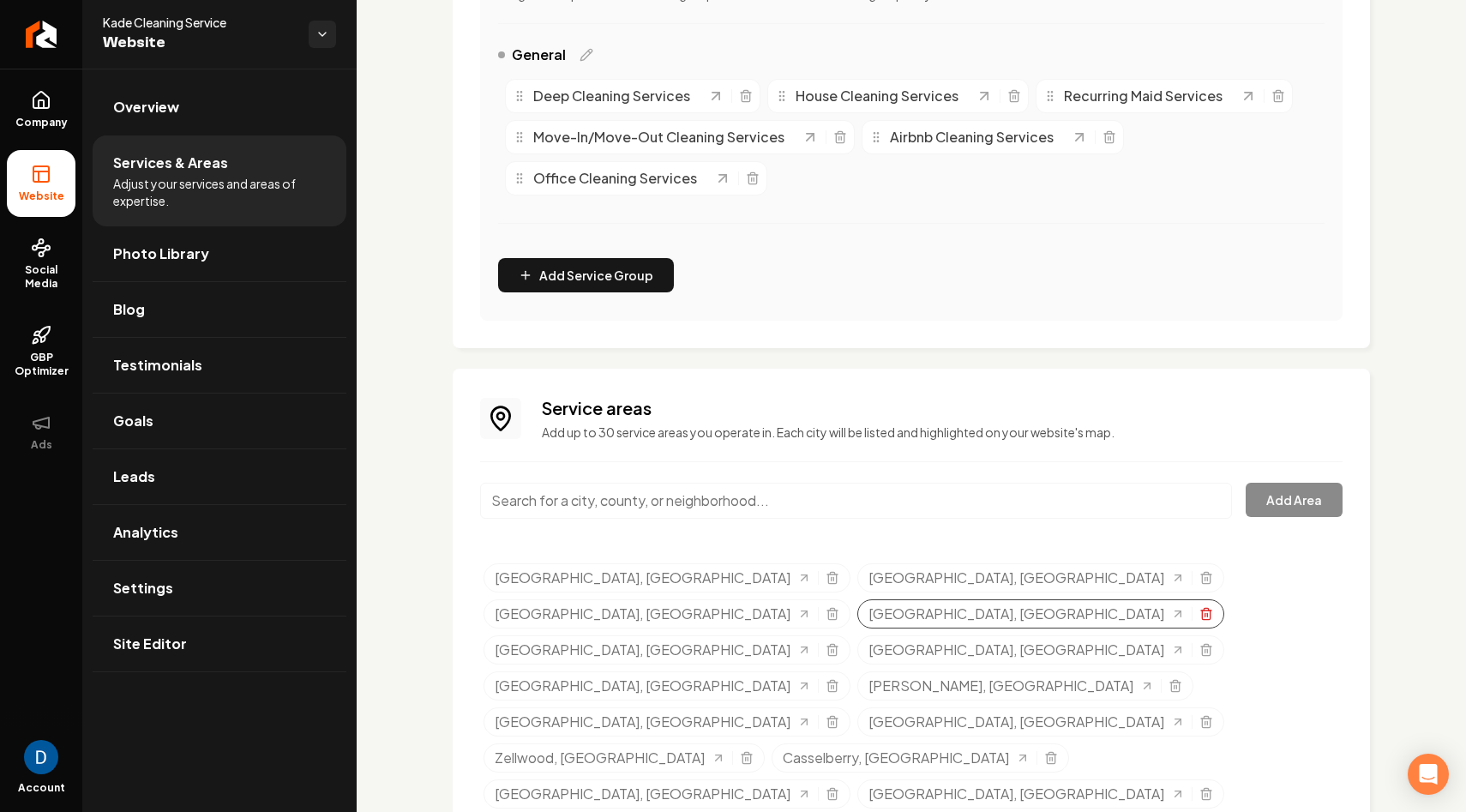
click at [1202, 611] on icon "Selected tags" at bounding box center [1205, 615] width 8 height 9
click at [1210, 607] on icon "Selected tags" at bounding box center [1206, 613] width 14 height 14
click at [1203, 607] on icon "Selected tags" at bounding box center [1206, 613] width 14 height 14
click at [795, 643] on icon "Selected tags" at bounding box center [802, 649] width 14 height 14
click at [834, 649] on line "Selected tags" at bounding box center [834, 651] width 0 height 4
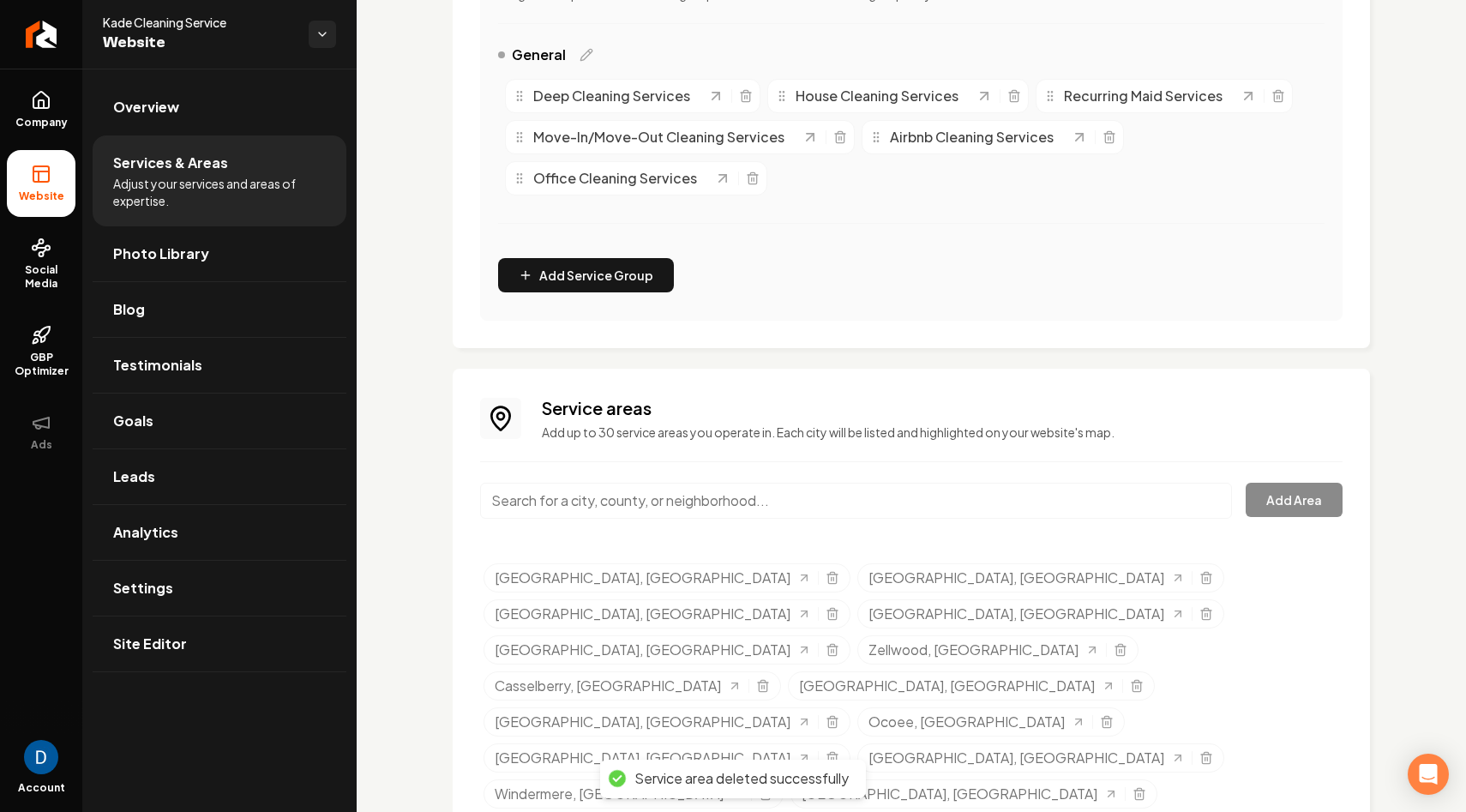
scroll to position [366, 0]
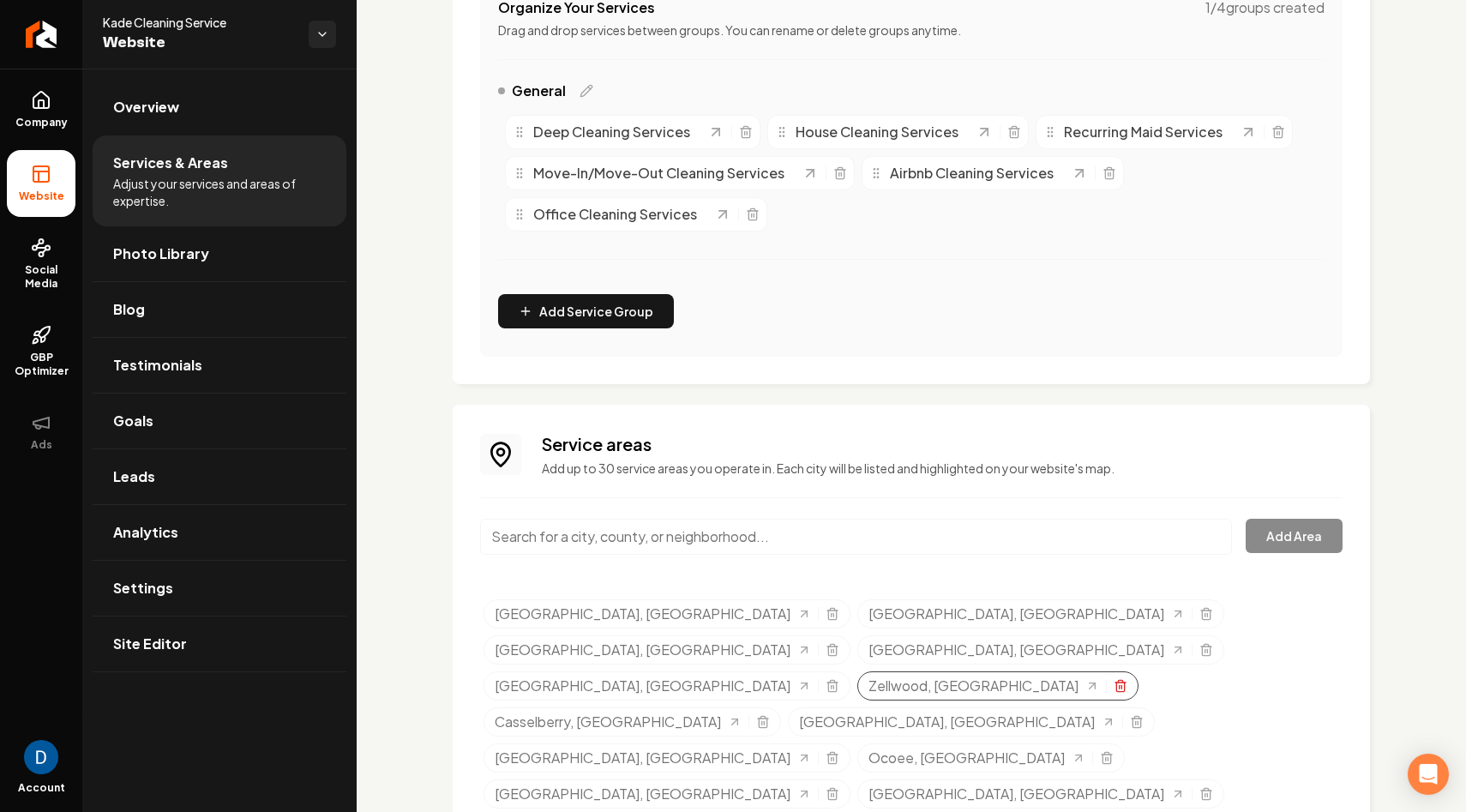
click at [1114, 679] on icon "Selected tags" at bounding box center [1121, 686] width 14 height 14
click at [1136, 685] on line "Selected tags" at bounding box center [1136, 687] width 0 height 4
click at [834, 721] on line "Selected tags" at bounding box center [834, 723] width 0 height 4
click at [735, 716] on icon "Selected tags" at bounding box center [732, 717] width 5 height 3
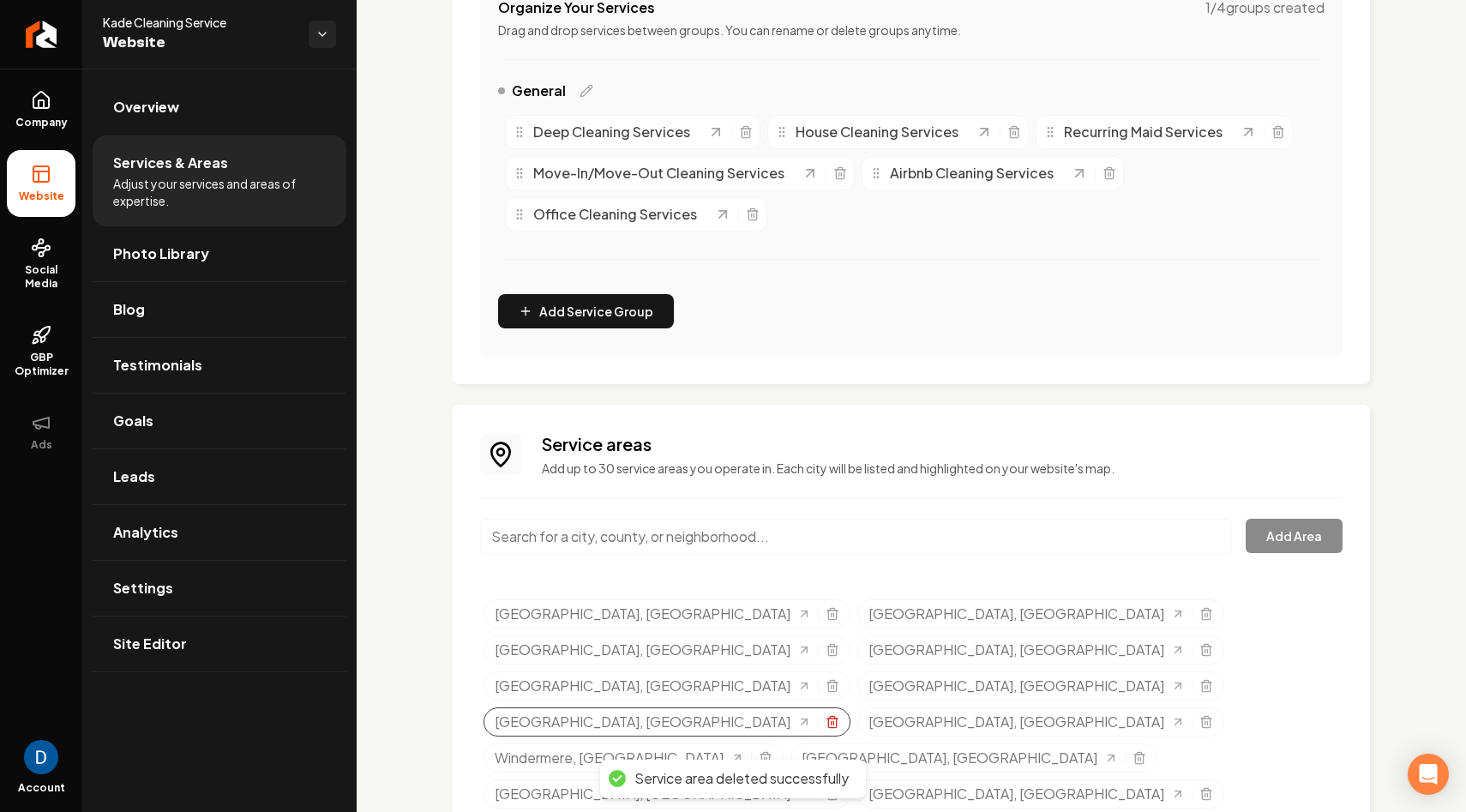
click at [839, 715] on icon "Selected tags" at bounding box center [832, 722] width 14 height 14
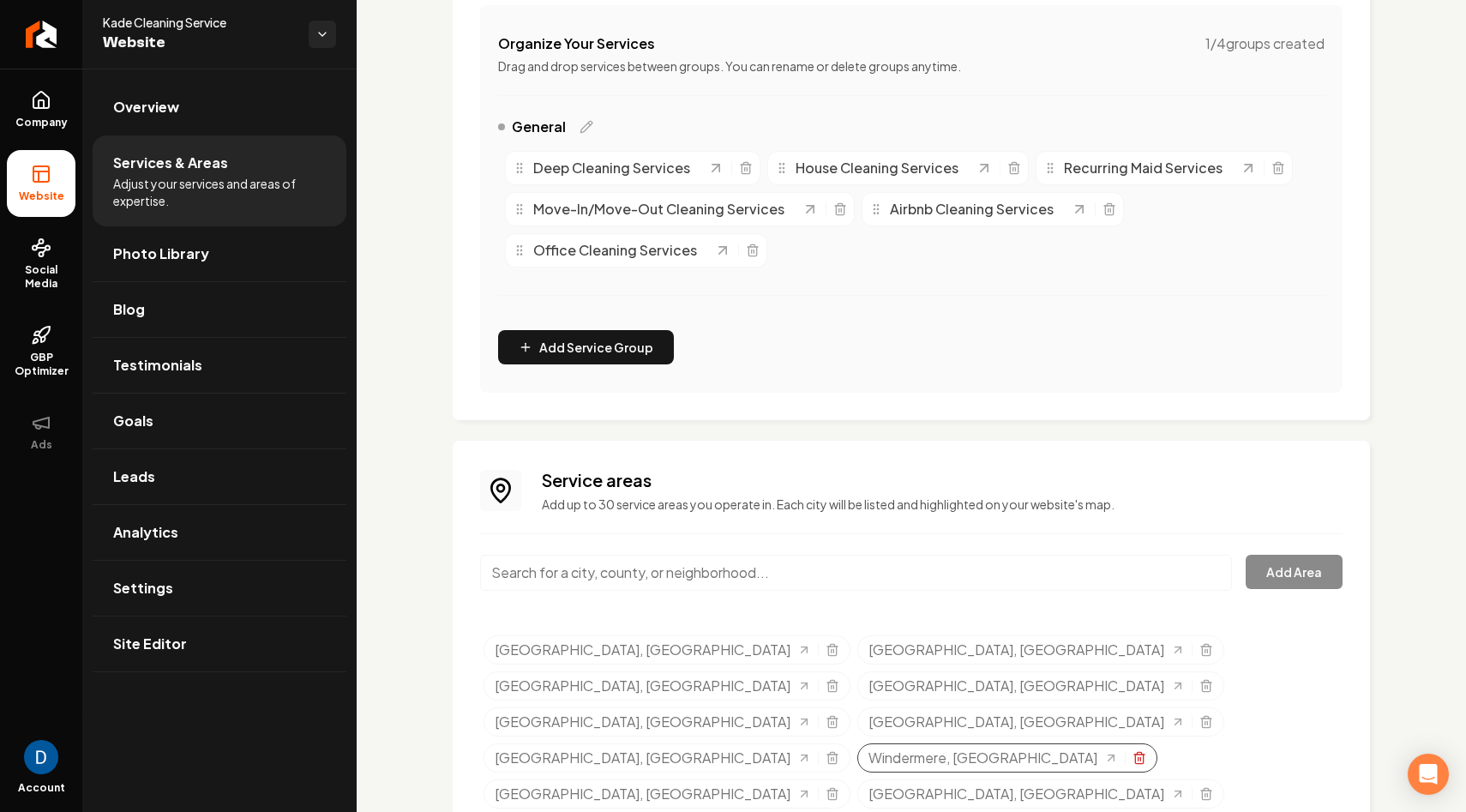
click at [1146, 751] on icon "Selected tags" at bounding box center [1139, 757] width 14 height 14
click at [1201, 751] on icon "Selected tags" at bounding box center [1206, 757] width 14 height 14
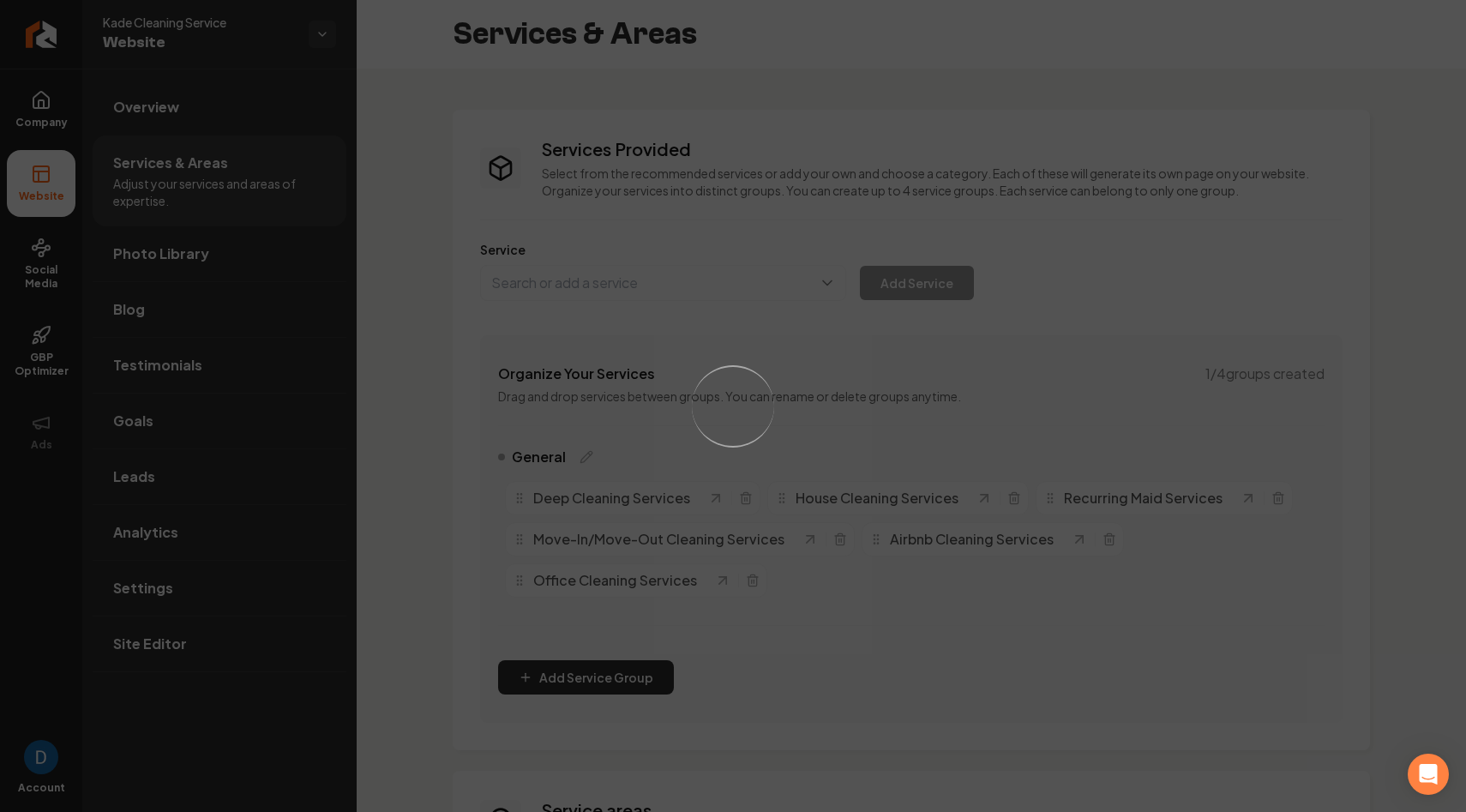
scroll to position [330, 0]
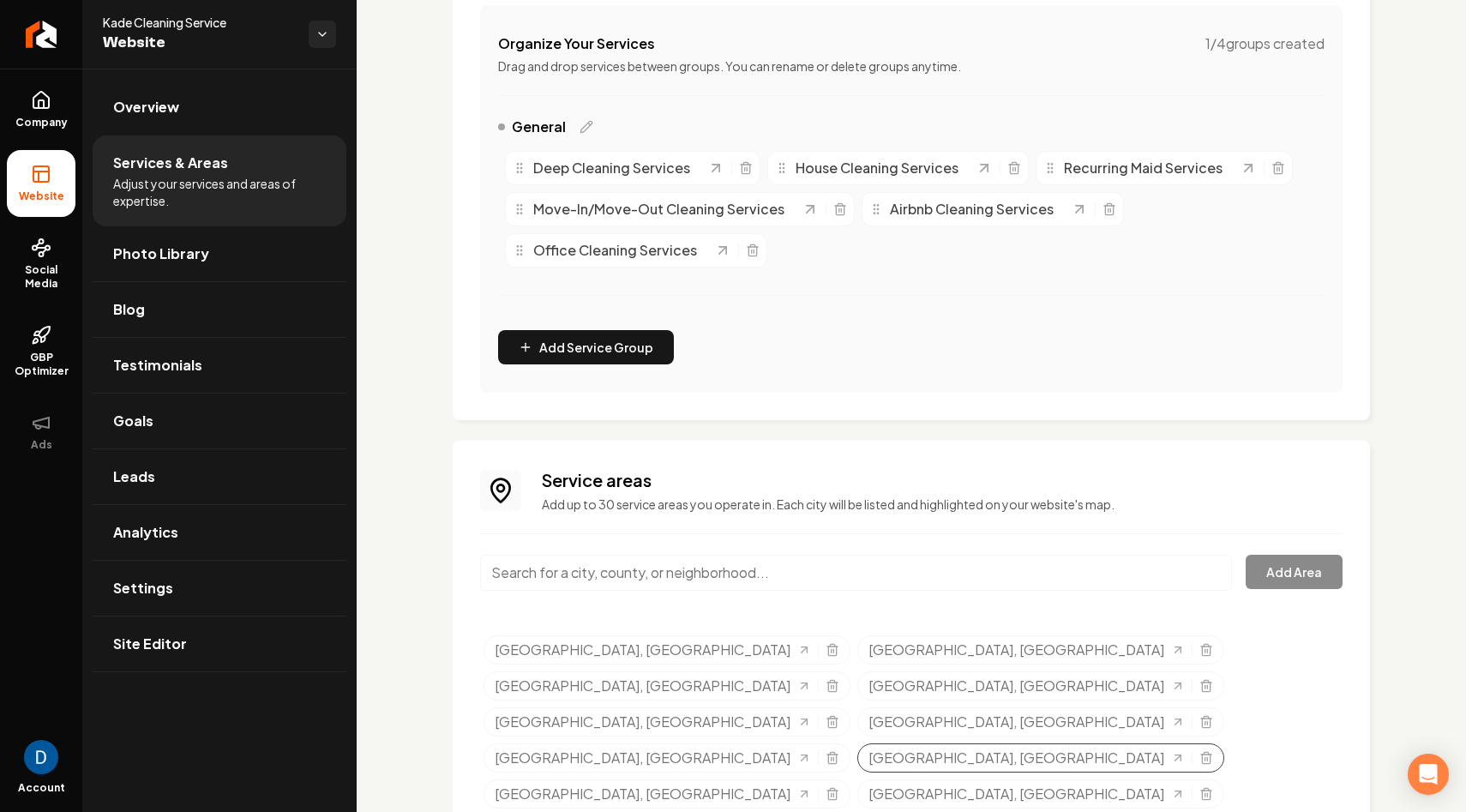
click at [1190, 743] on div "[GEOGRAPHIC_DATA], [GEOGRAPHIC_DATA]" at bounding box center [1041, 757] width 367 height 29
click at [1207, 757] on line "Selected tags" at bounding box center [1207, 759] width 0 height 4
click at [1206, 751] on icon "Selected tags" at bounding box center [1206, 757] width 14 height 14
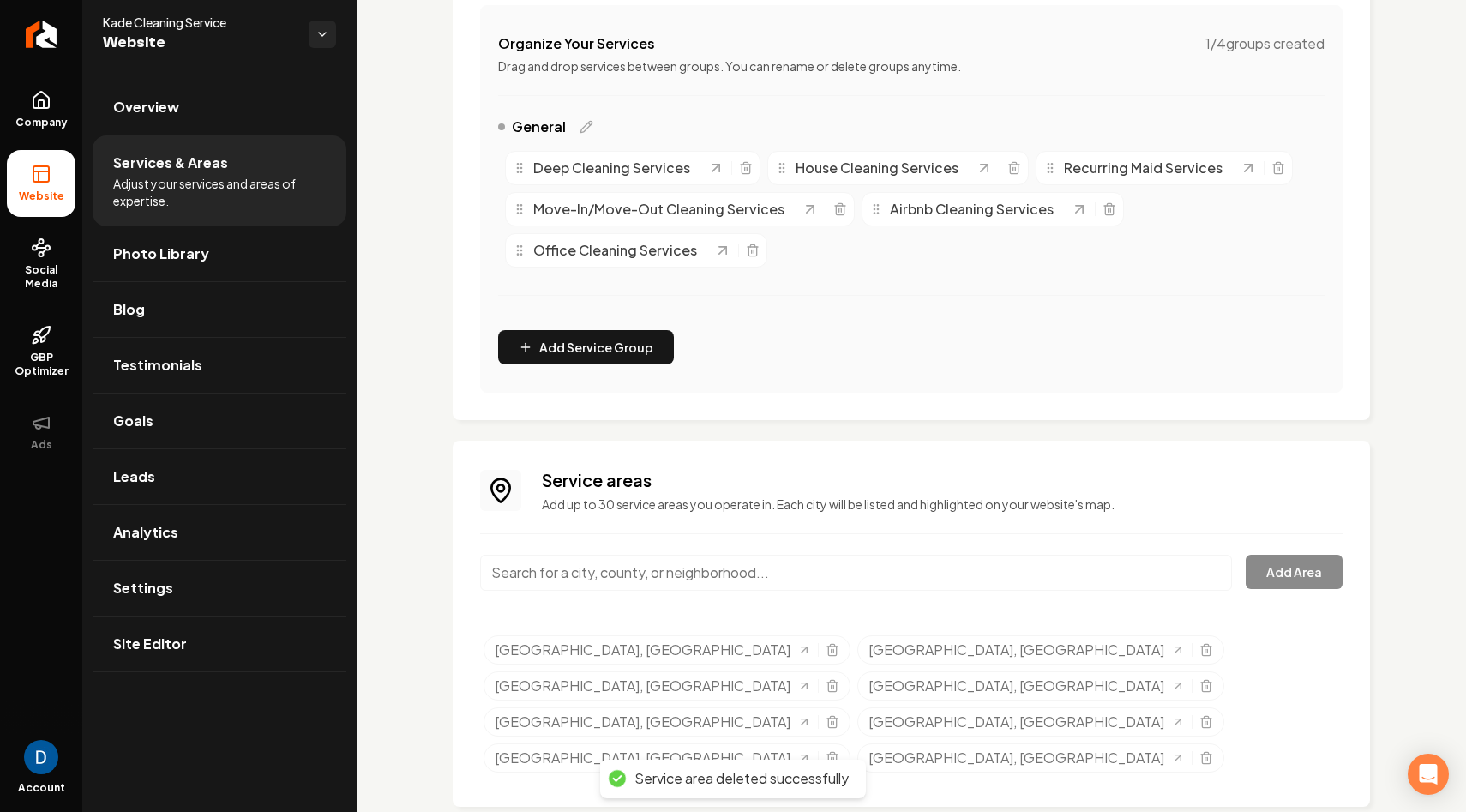
scroll to position [295, 0]
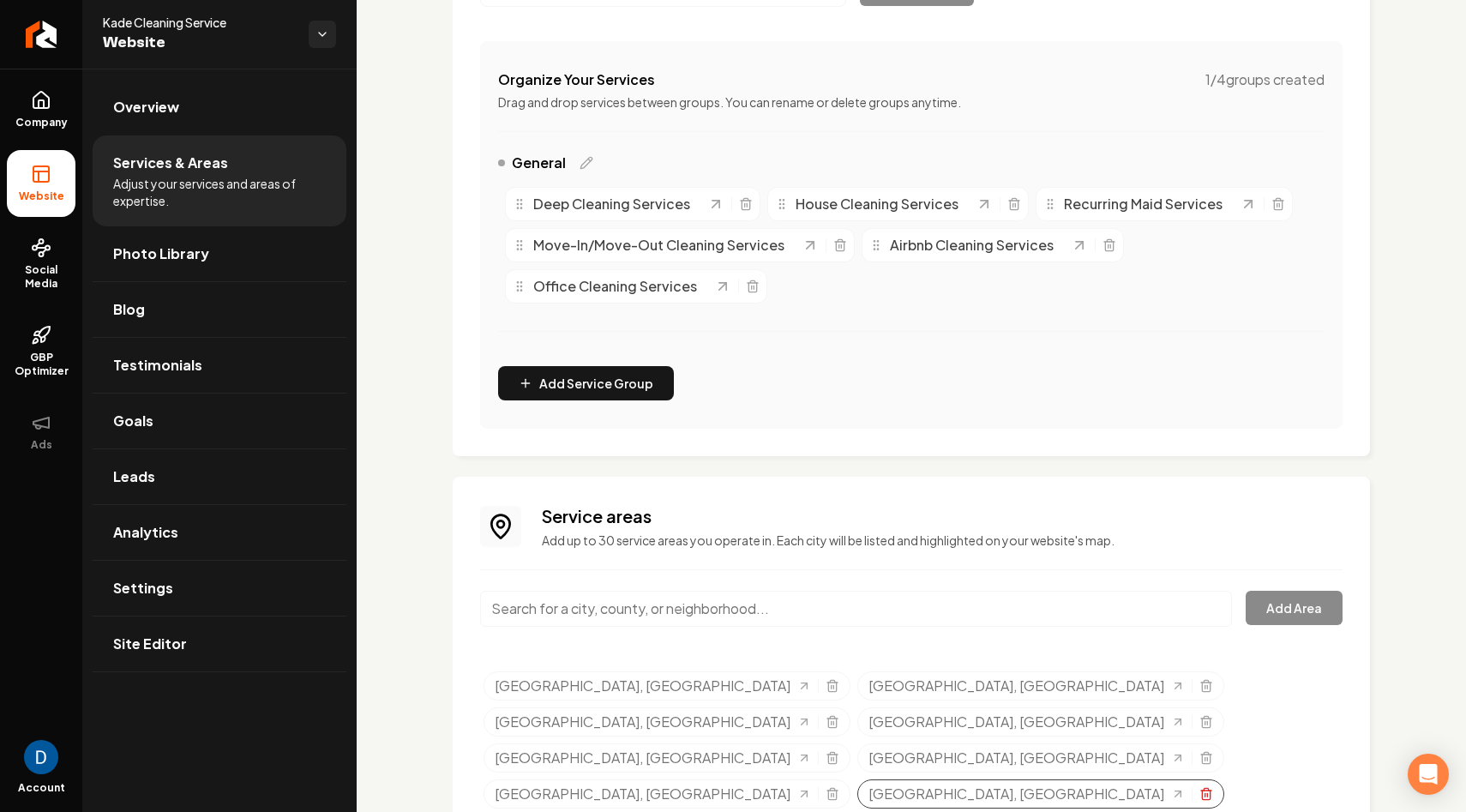
click at [1207, 793] on line "Selected tags" at bounding box center [1207, 795] width 0 height 4
click at [1208, 788] on icon "Selected tags" at bounding box center [1205, 788] width 5 height 3
click at [826, 577] on div "Service areas Add up to 30 service areas you operate in. Each city will be list…" at bounding box center [911, 660] width 863 height 311
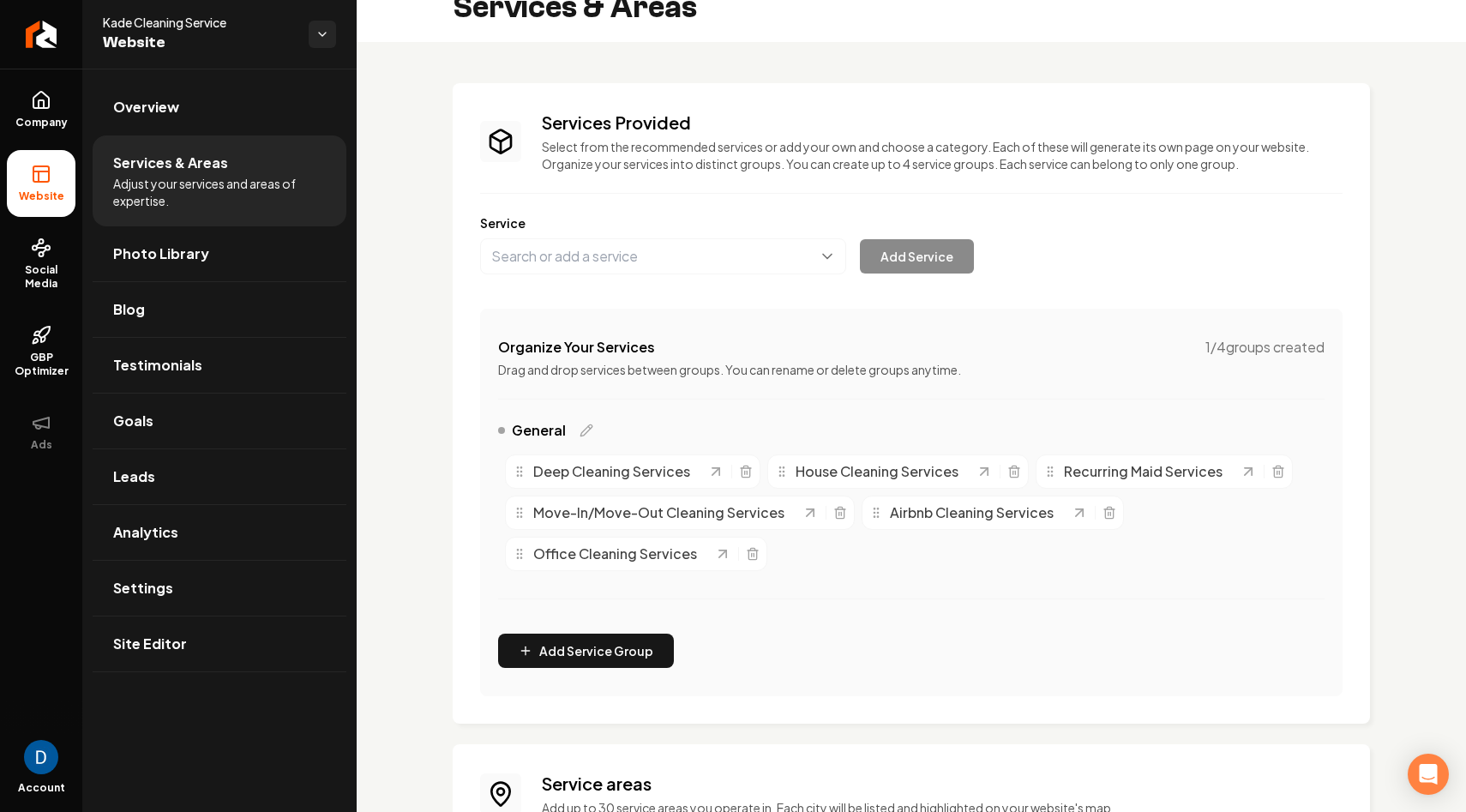
scroll to position [0, 0]
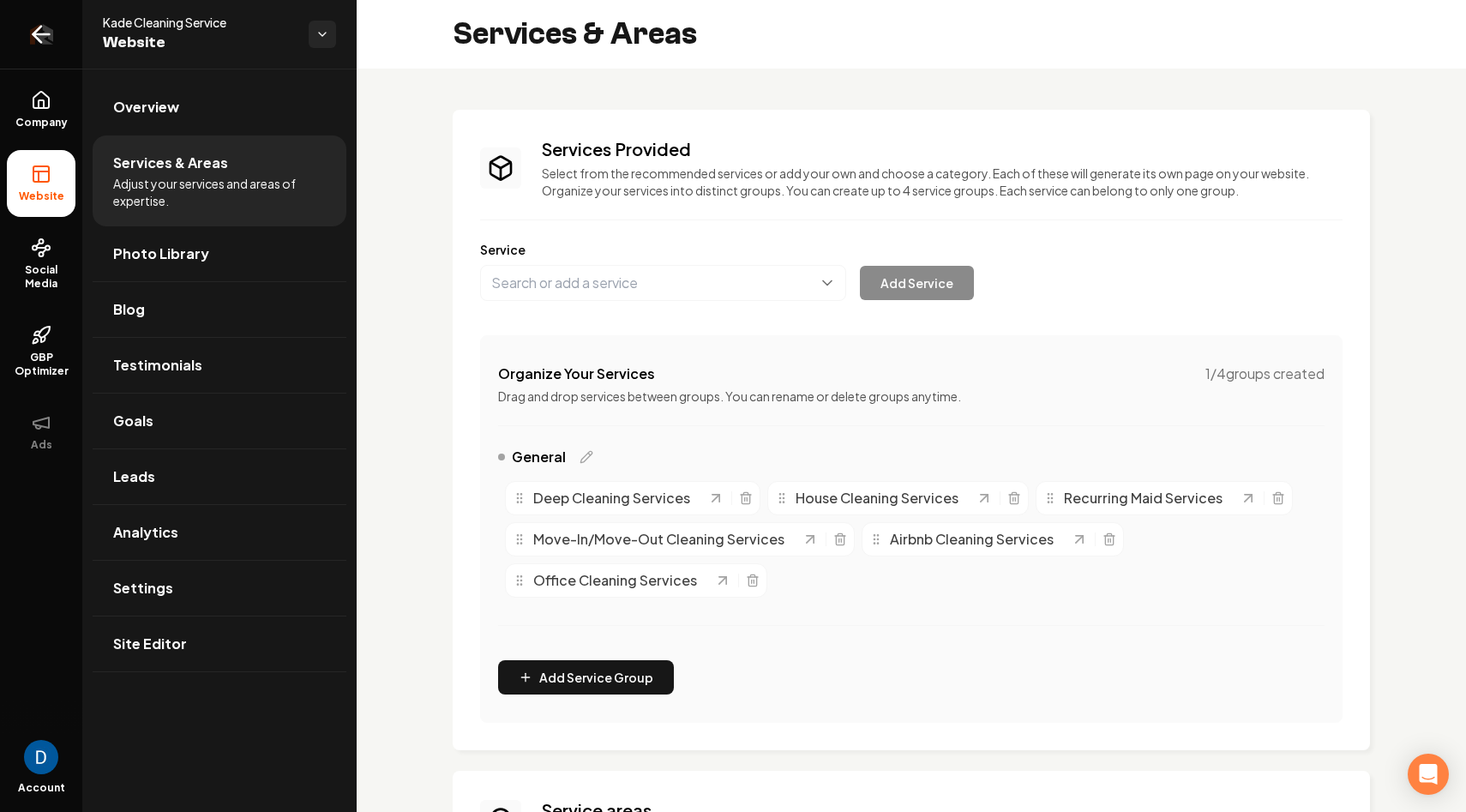
click at [49, 32] on link "Return to dashboard" at bounding box center [40, 34] width 82 height 69
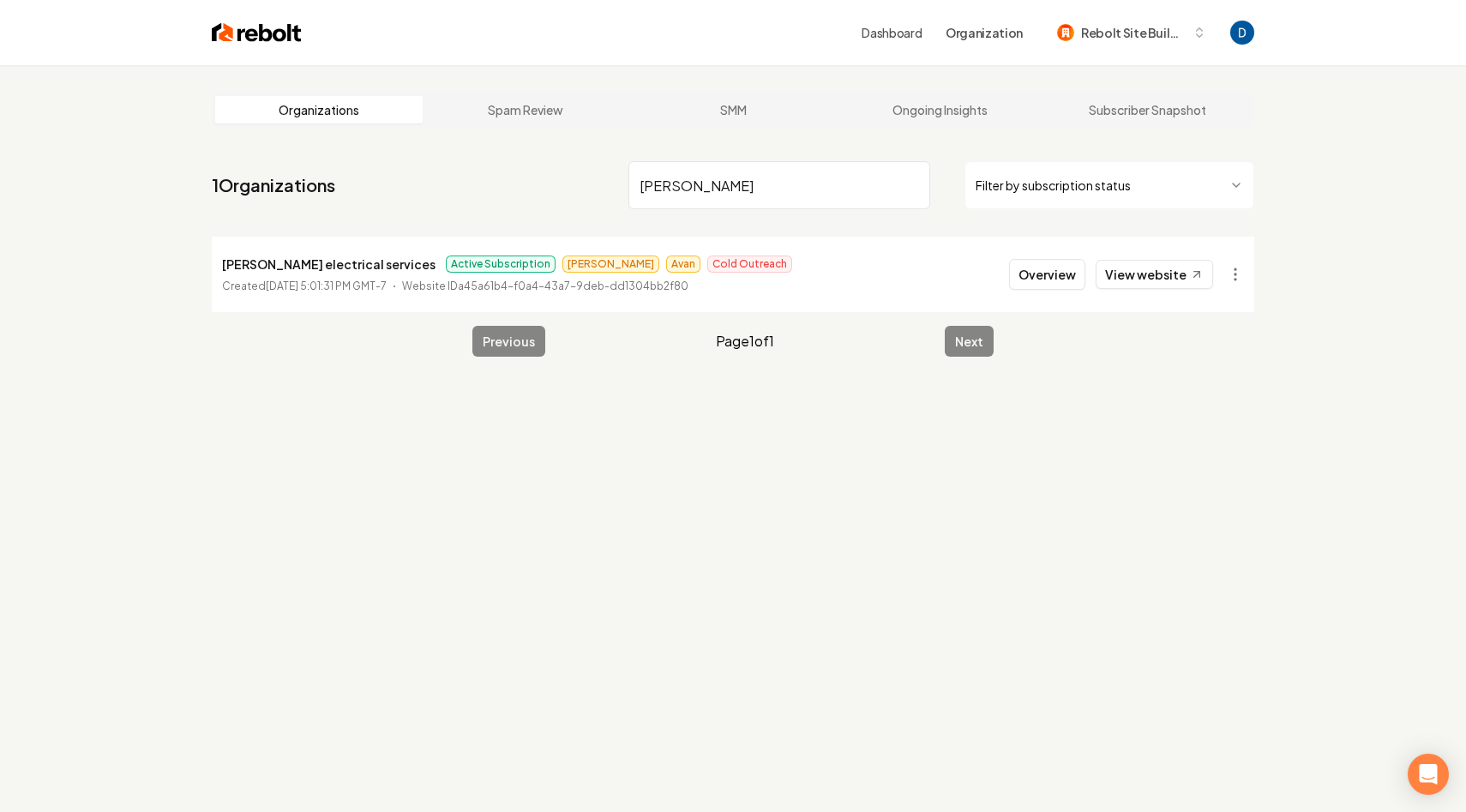
type input "ruben"
click at [286, 251] on li "ruben aragon electrical services Active Subscription Matthew Avan Cold Outreach…" at bounding box center [733, 274] width 1043 height 75
click at [286, 257] on p "ruben aragon electrical services" at bounding box center [328, 264] width 214 height 21
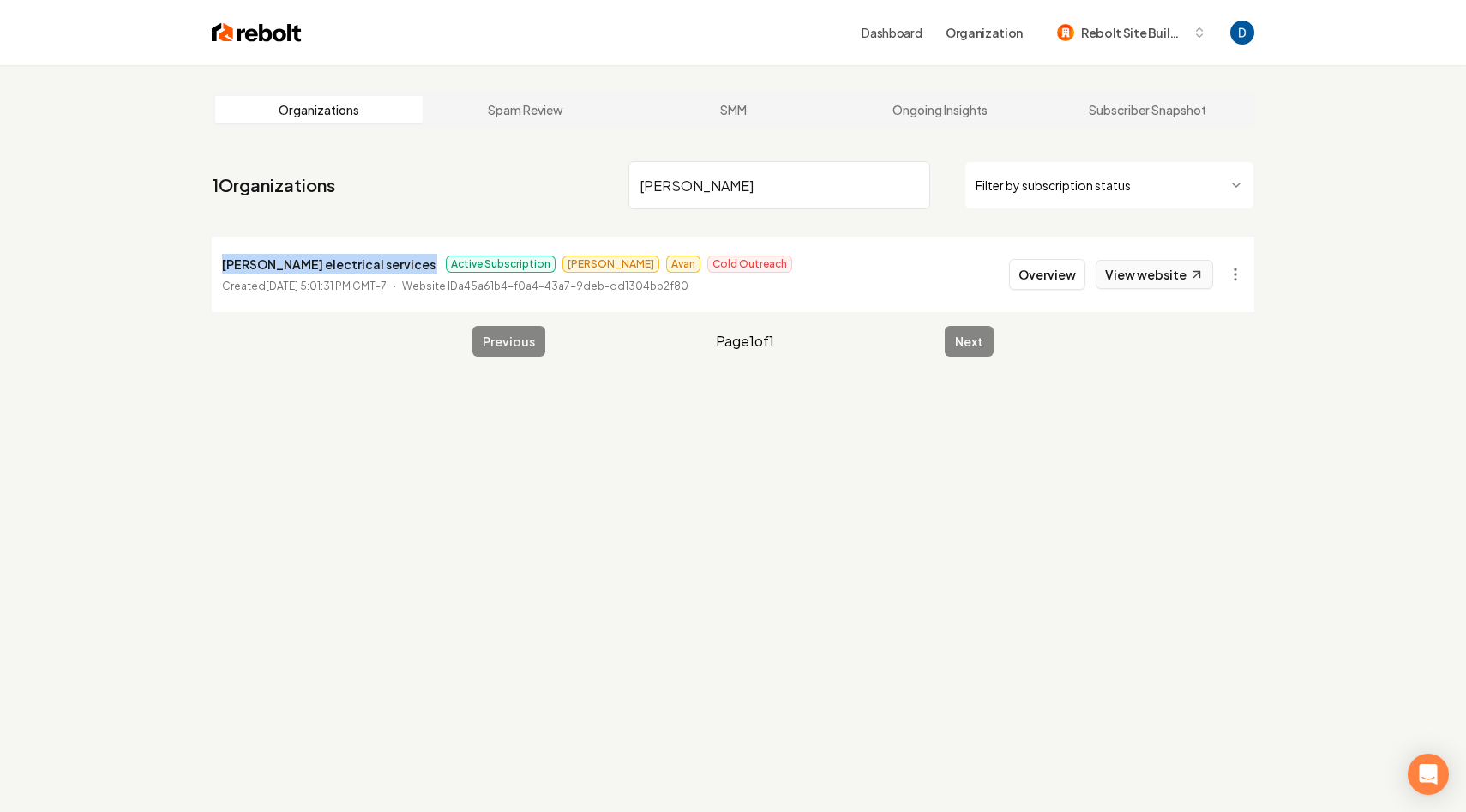
click at [1155, 279] on link "View website" at bounding box center [1154, 274] width 118 height 29
